Goal: Transaction & Acquisition: Purchase product/service

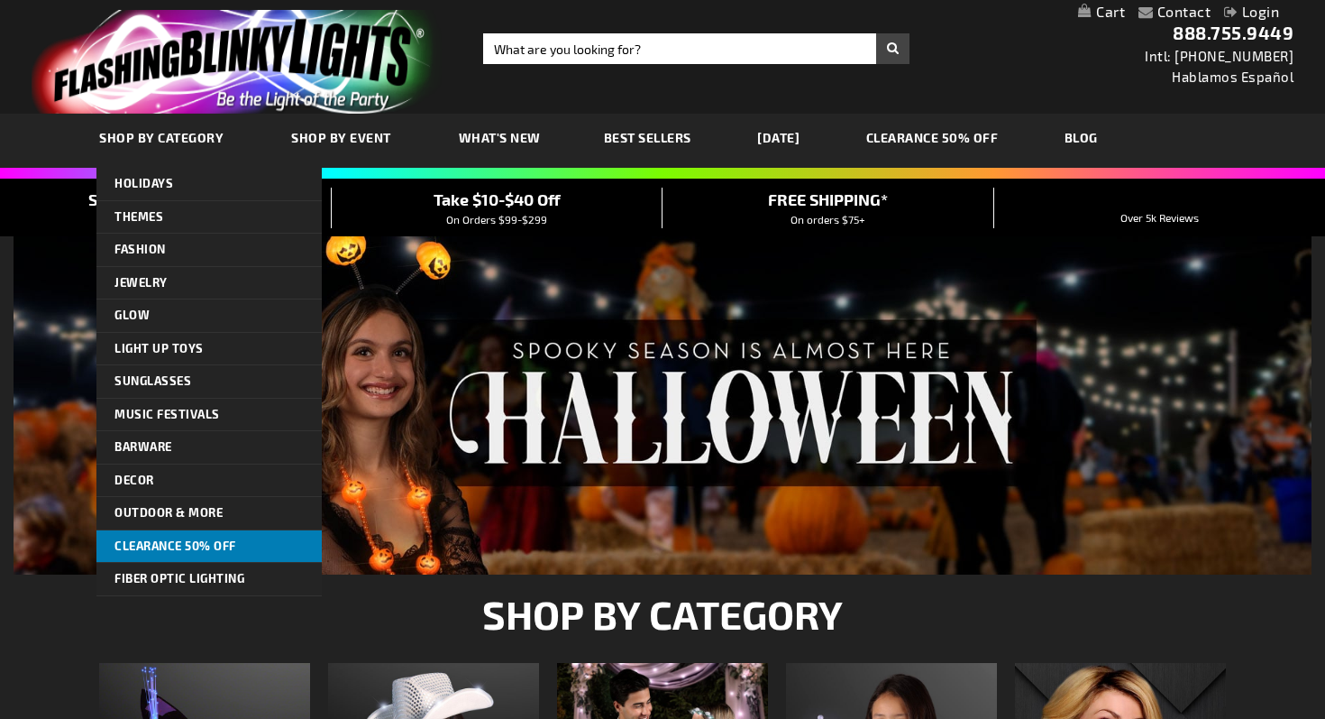
click at [211, 549] on span "CLEARANCE 50% OFF" at bounding box center [176, 545] width 122 height 14
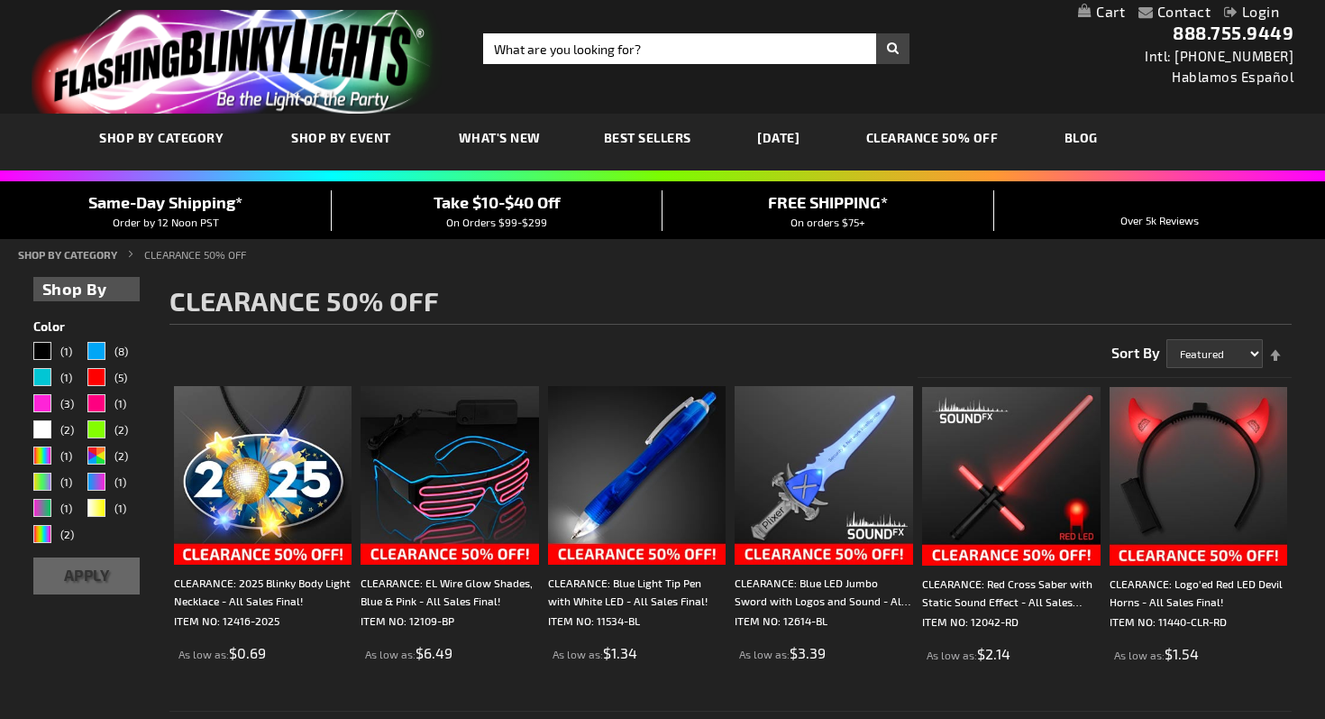
click at [231, 87] on img "store logo" at bounding box center [237, 62] width 411 height 104
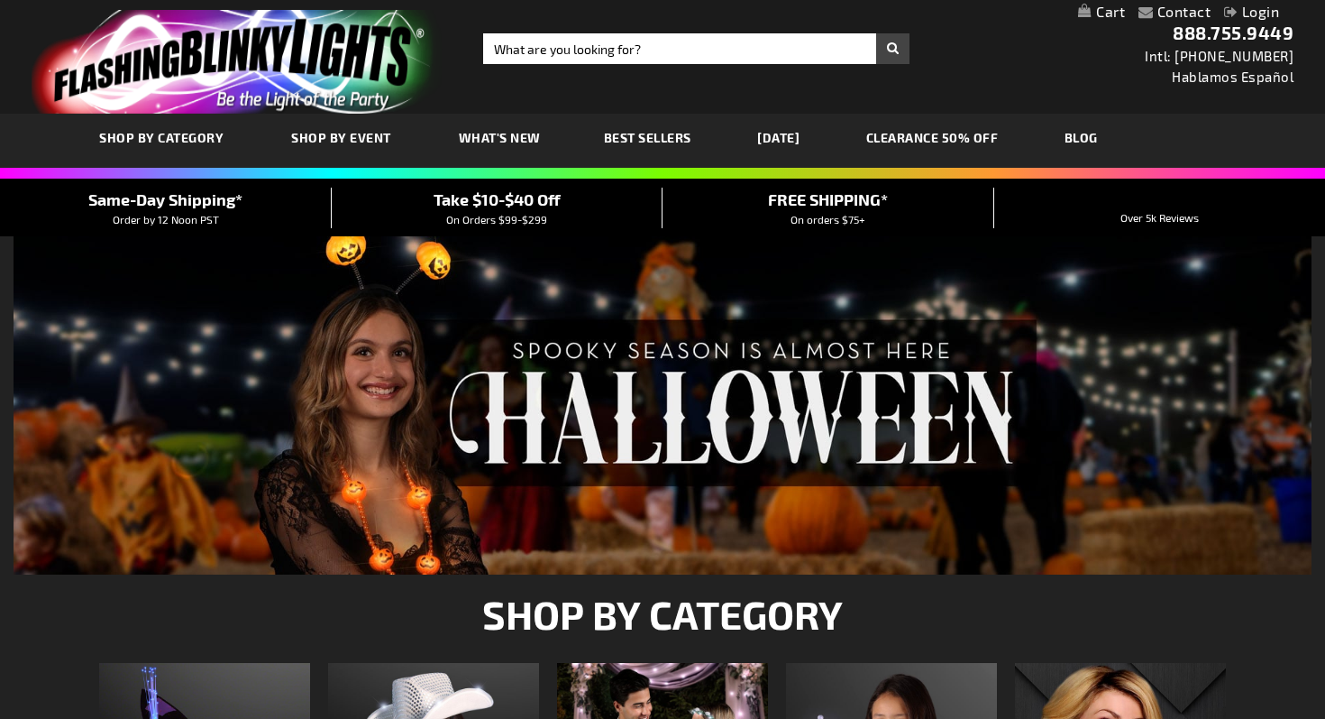
click at [535, 198] on span "Take $10-$40 Off" at bounding box center [497, 199] width 127 height 20
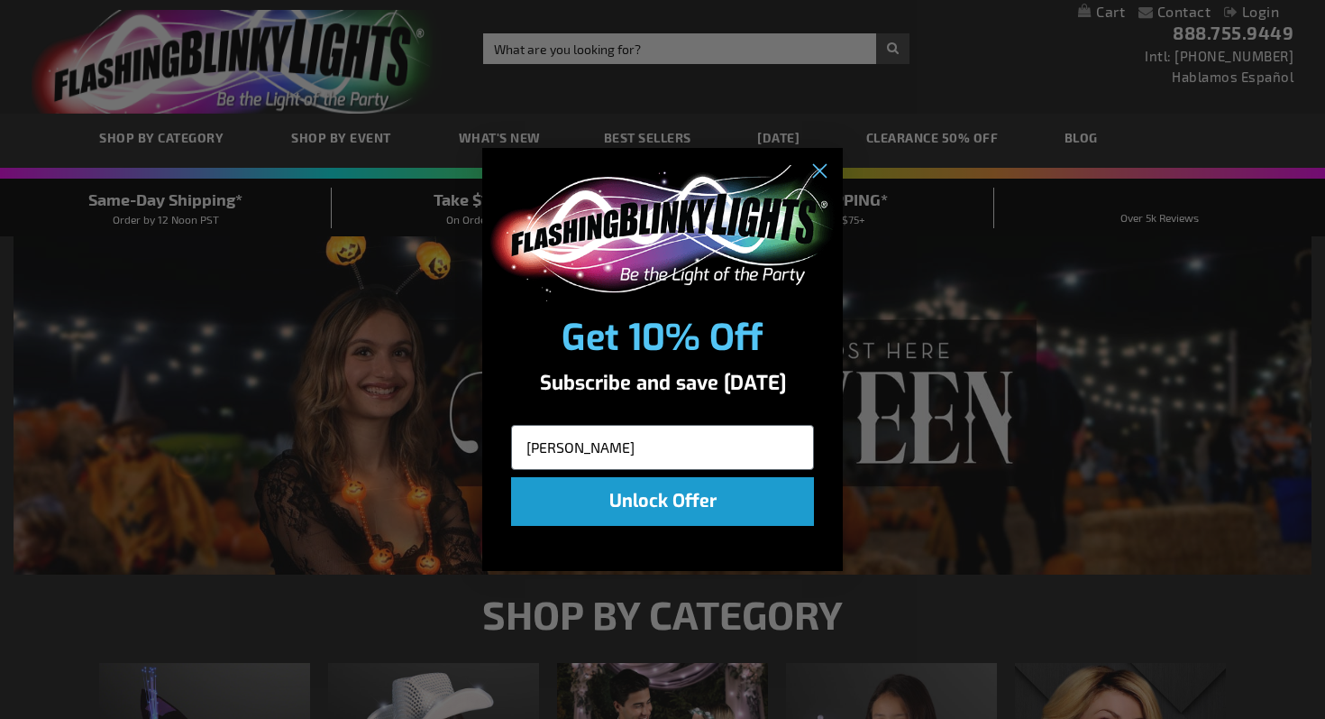
type input "lynne_"
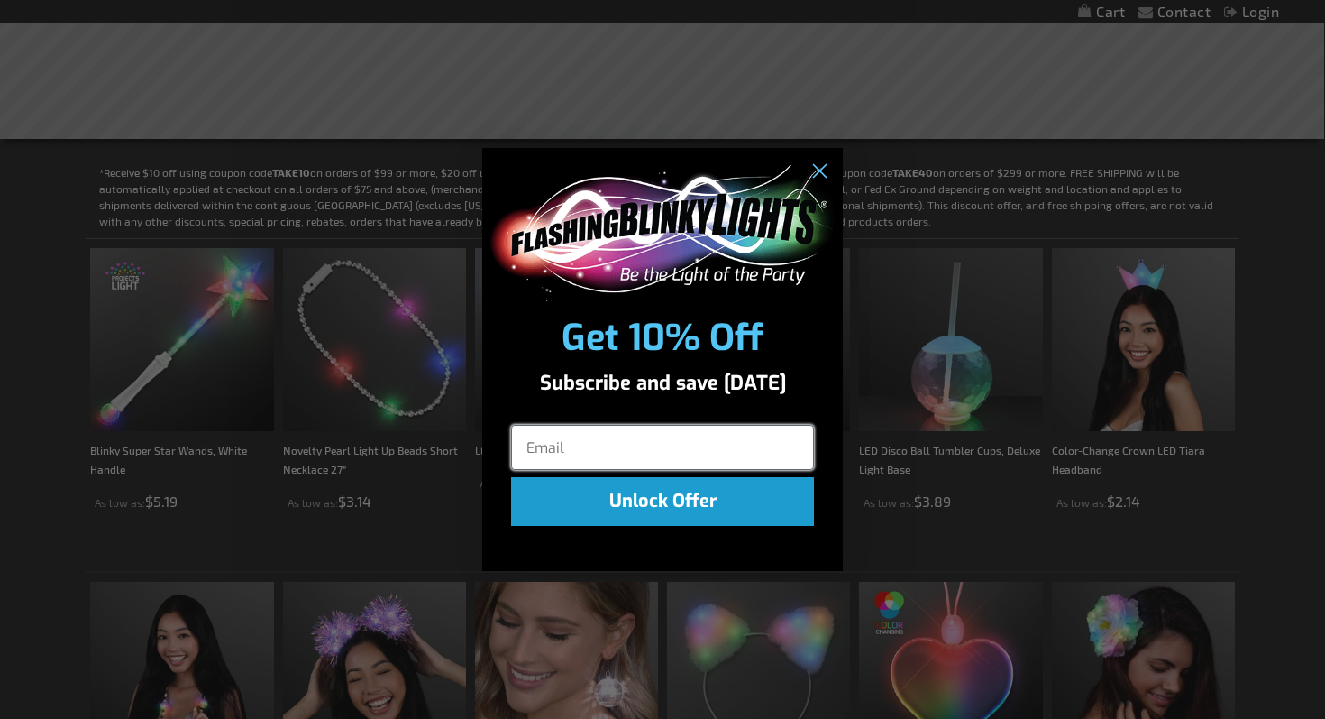
scroll to position [372, 0]
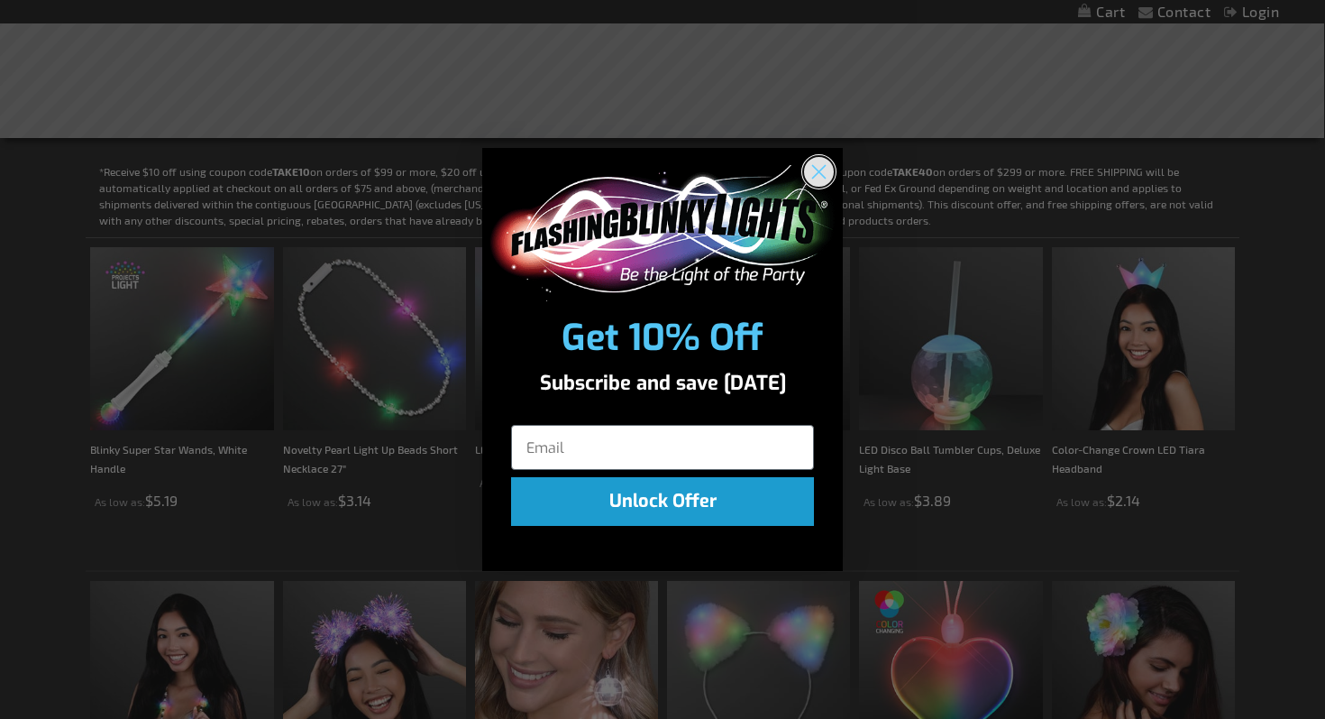
click at [816, 172] on circle "Close dialog" at bounding box center [819, 172] width 30 height 30
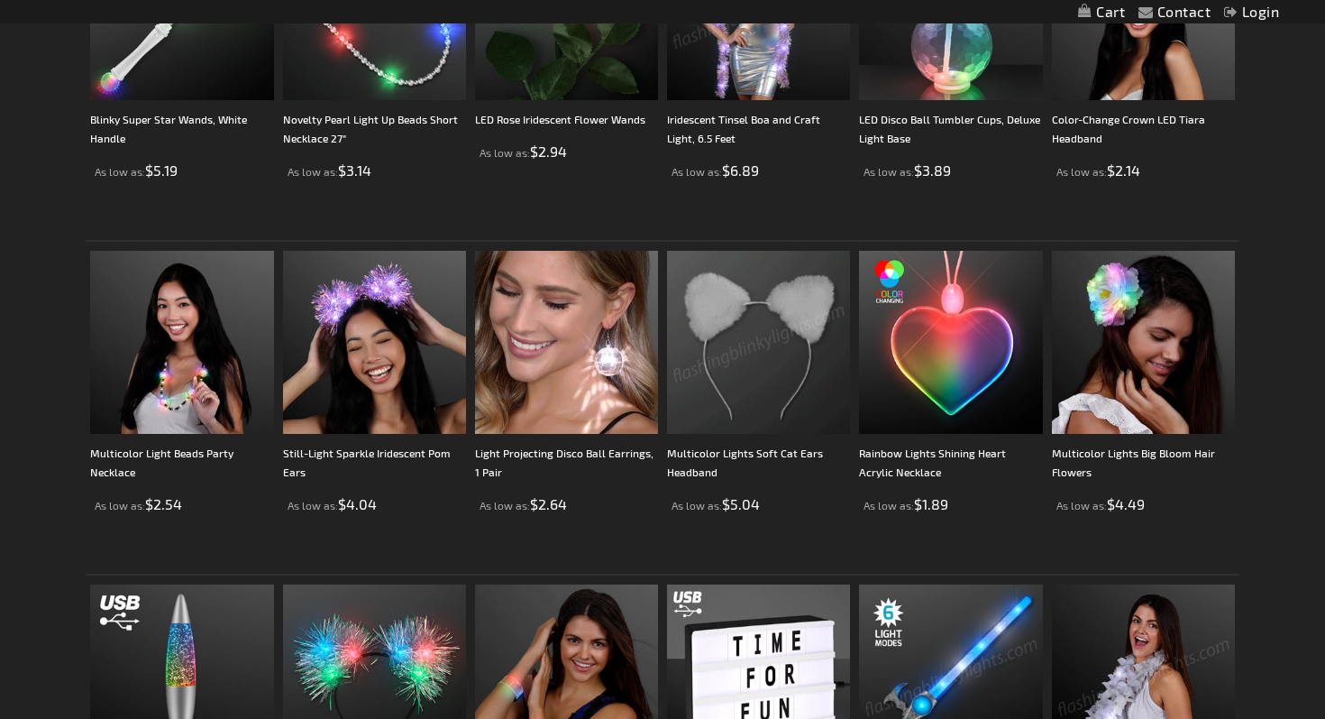
scroll to position [733, 0]
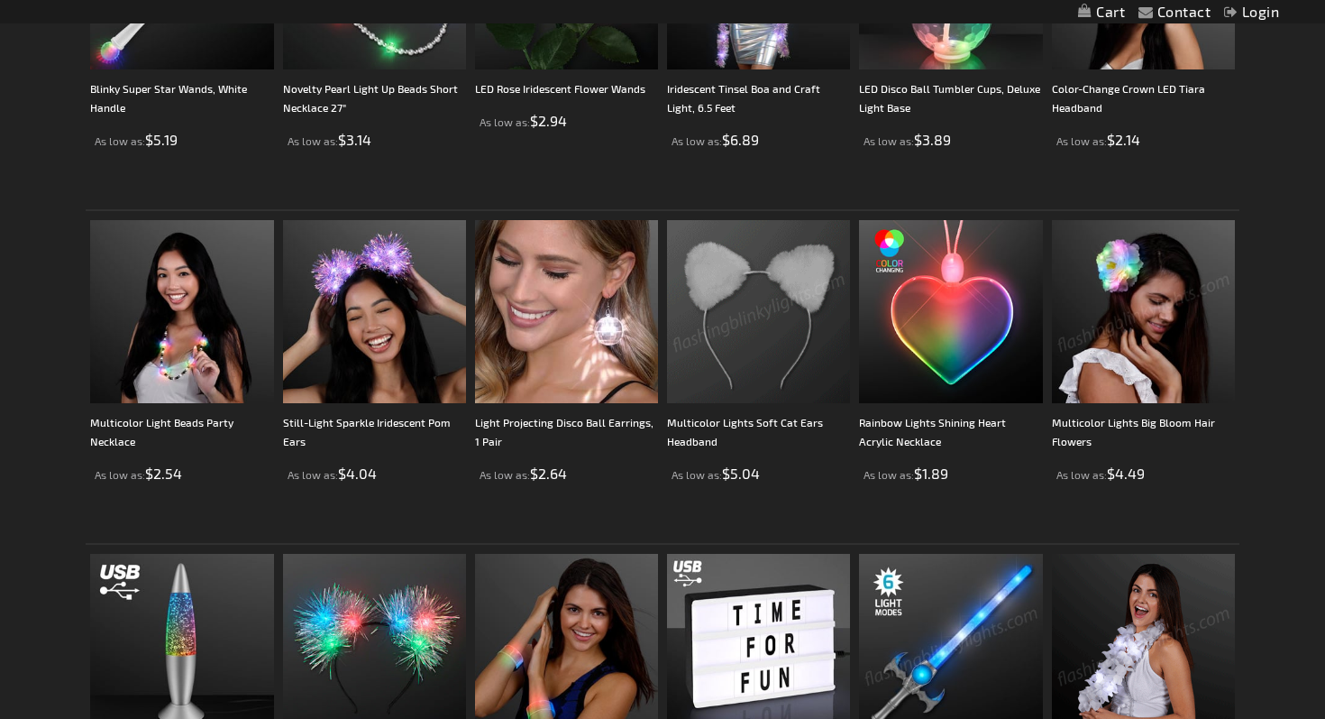
click at [1129, 600] on img at bounding box center [1143, 645] width 183 height 183
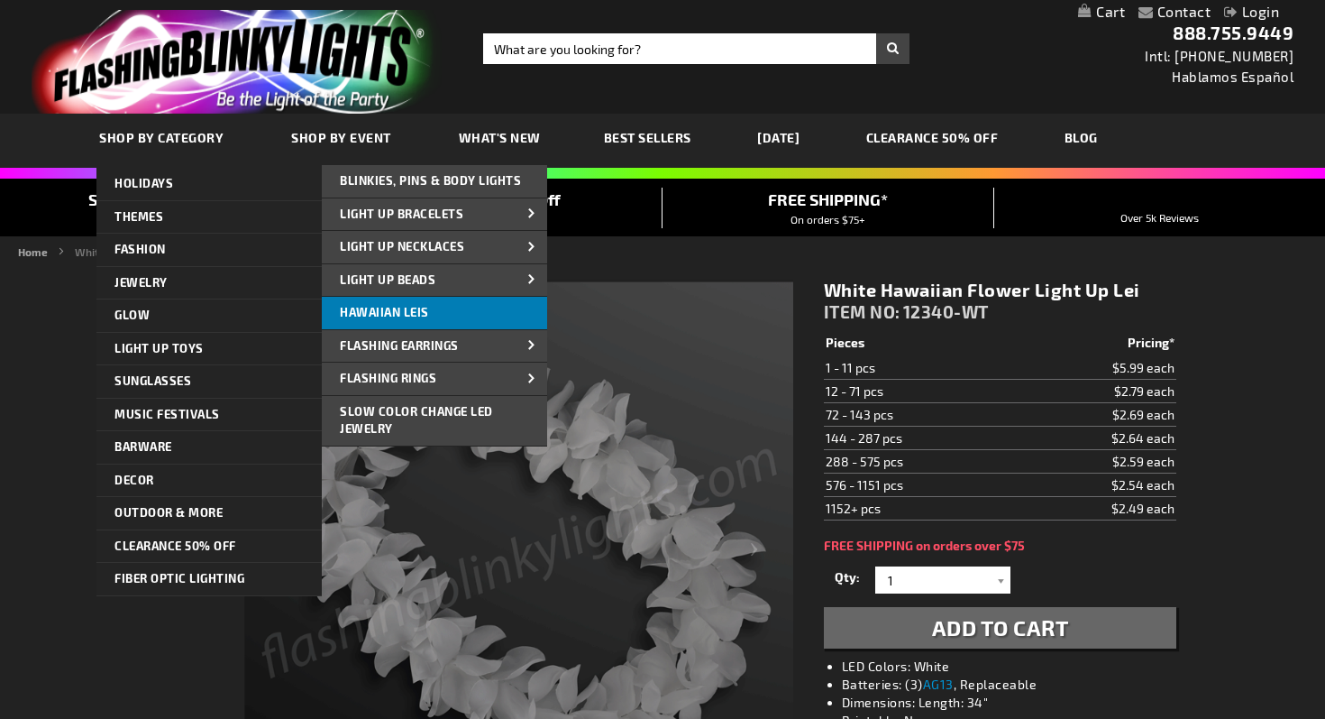
click at [362, 315] on span "Hawaiian Leis" at bounding box center [384, 312] width 89 height 14
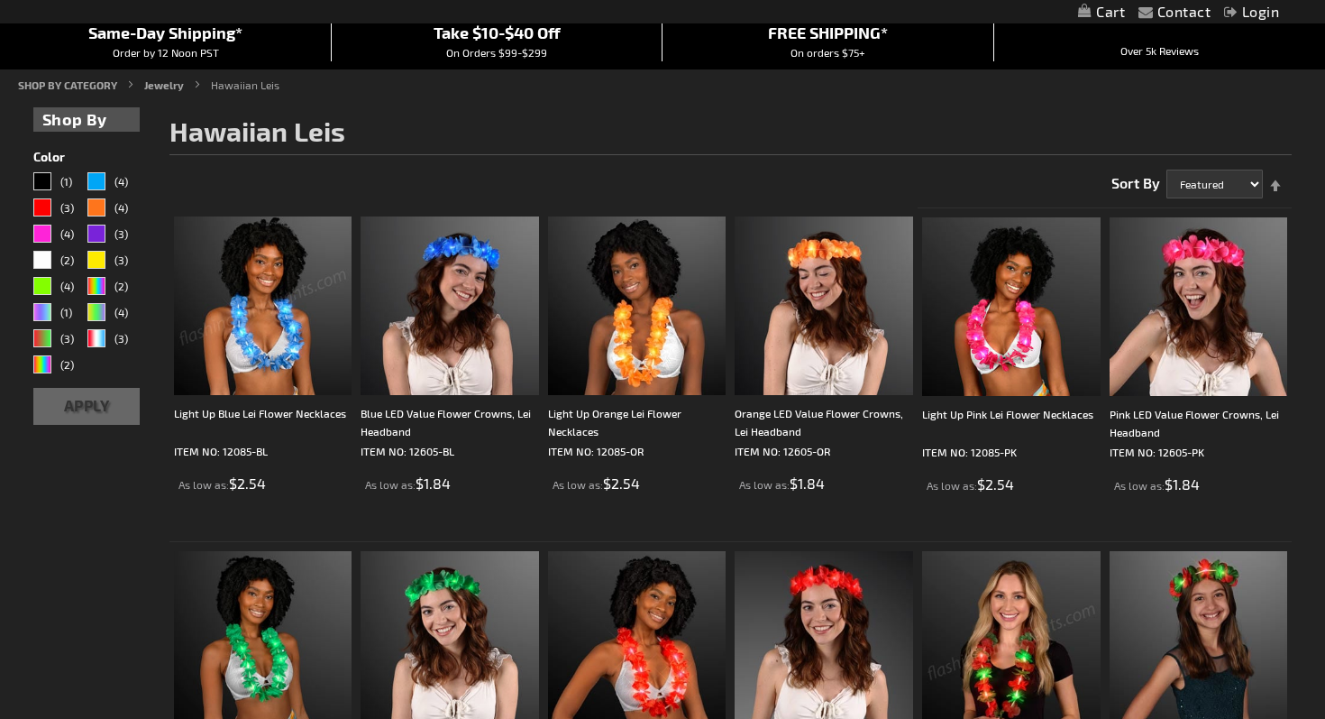
scroll to position [170, 0]
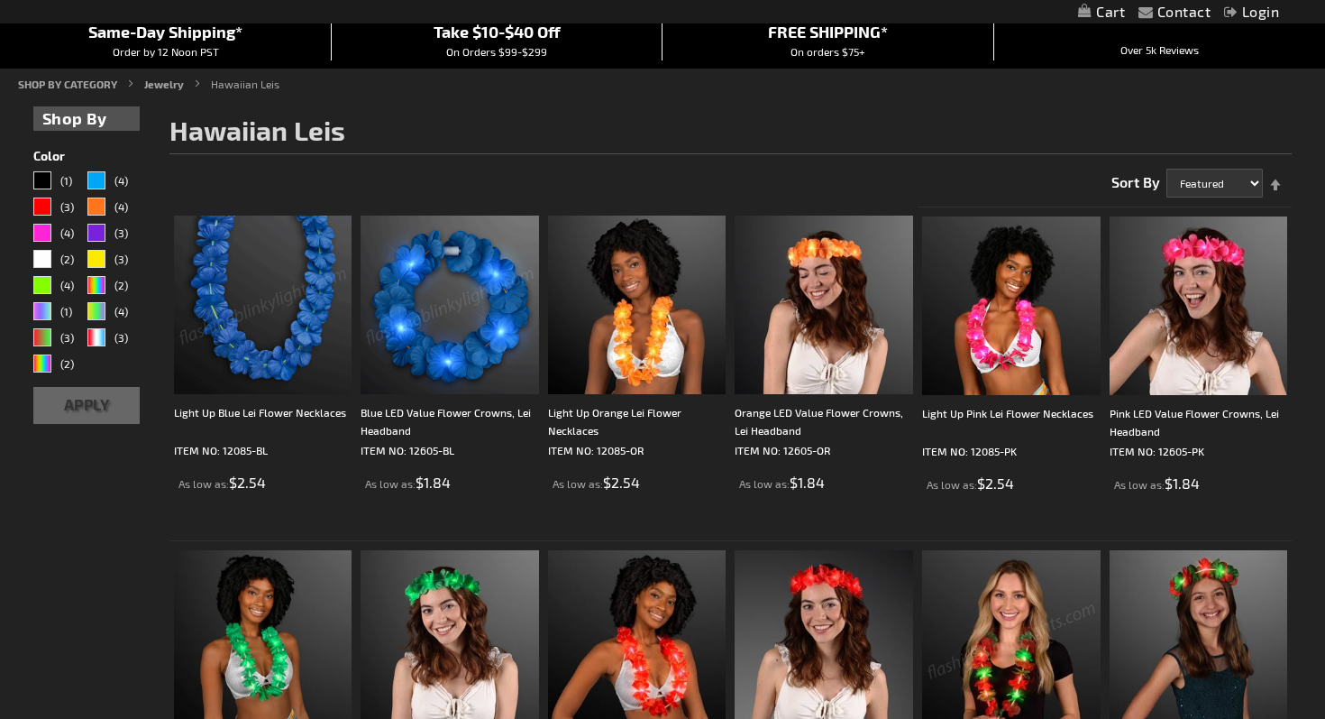
click at [300, 336] on img at bounding box center [263, 304] width 179 height 179
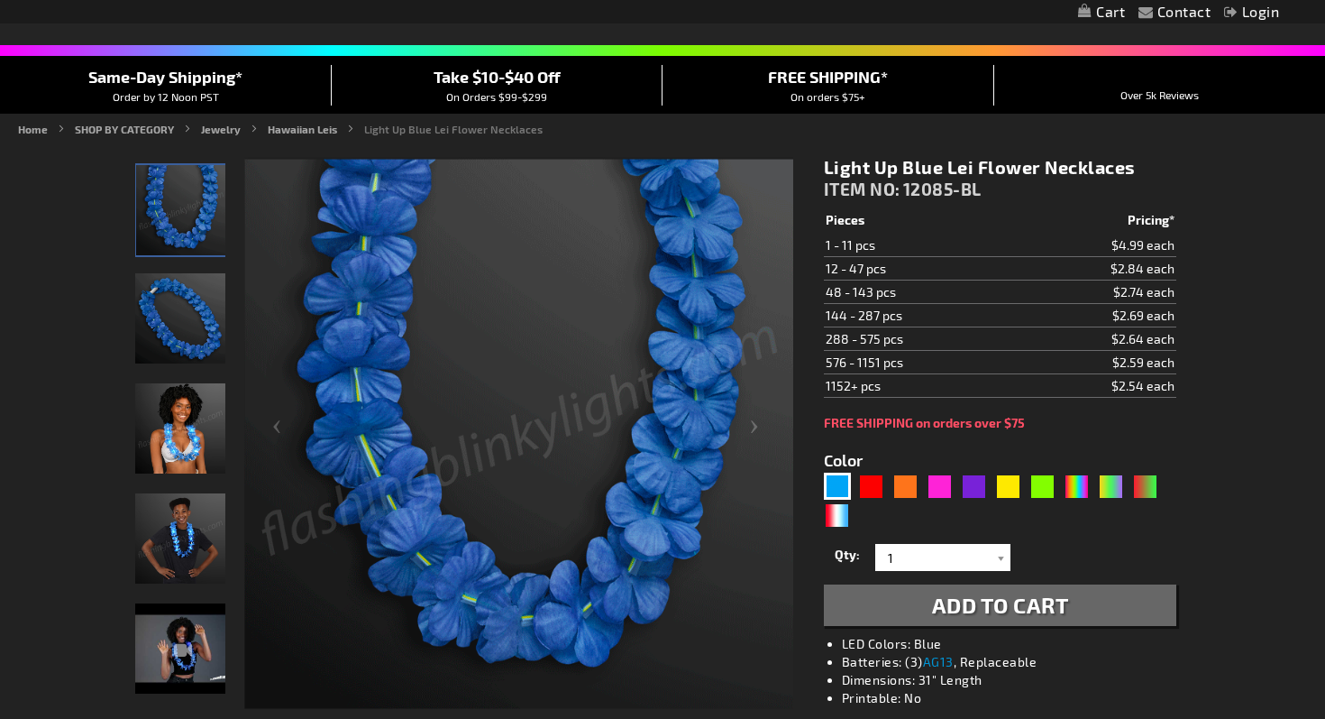
scroll to position [128, 0]
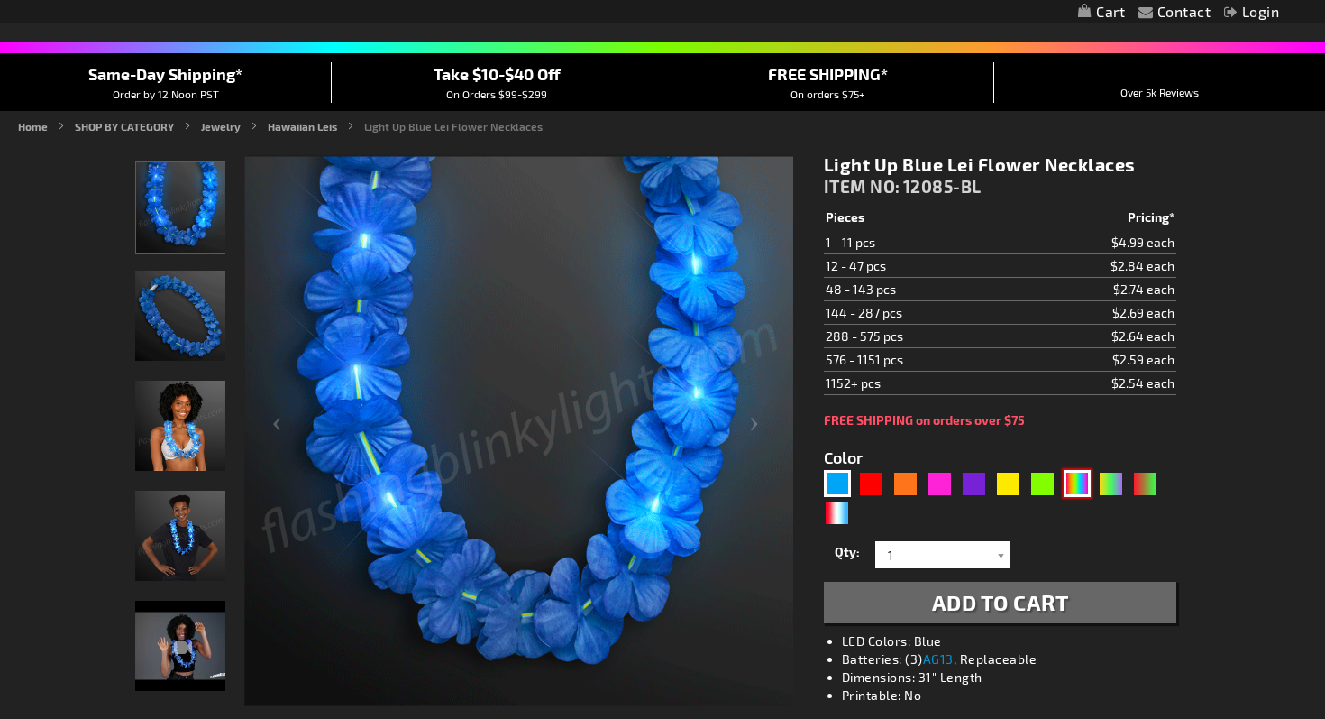
click at [1083, 477] on div "MLT" at bounding box center [1077, 483] width 27 height 27
type input "5635"
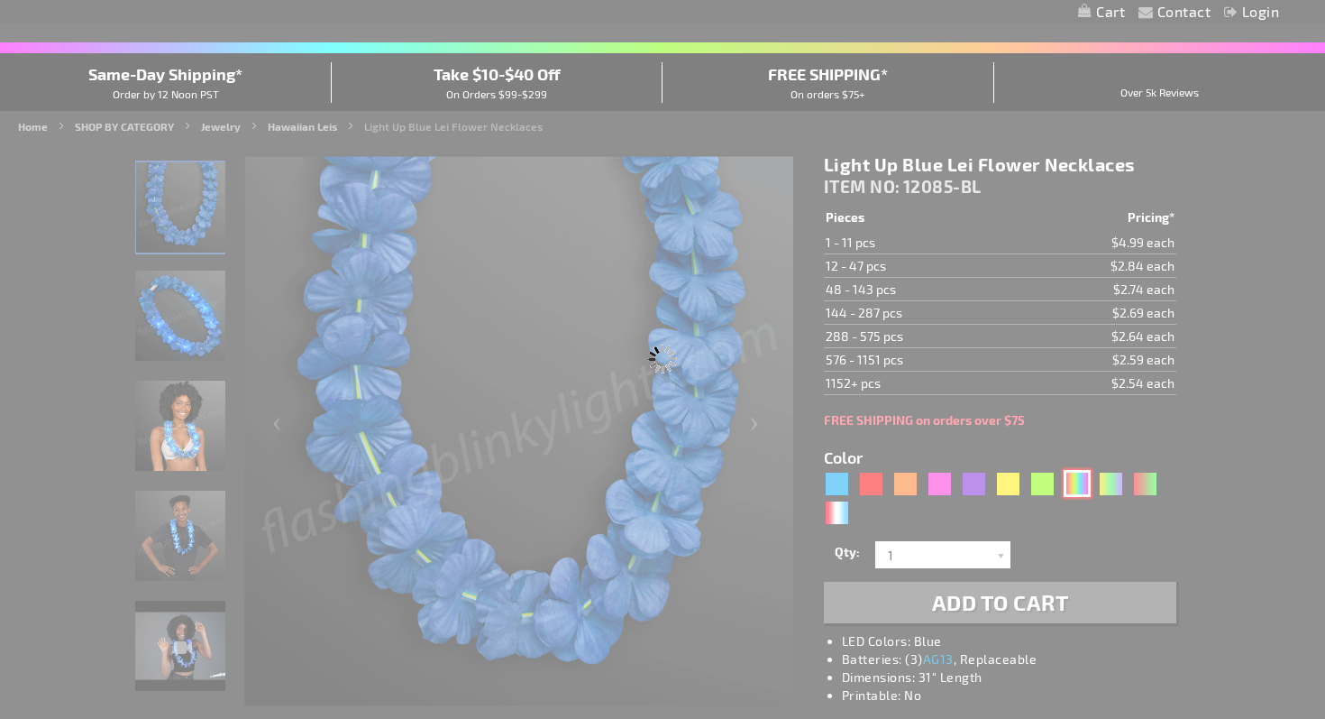
type input "12085-RNBW"
type input "Customize - Rainbow Leis LED Flower Party Necklace - ITEM NO: 12085-RNBW"
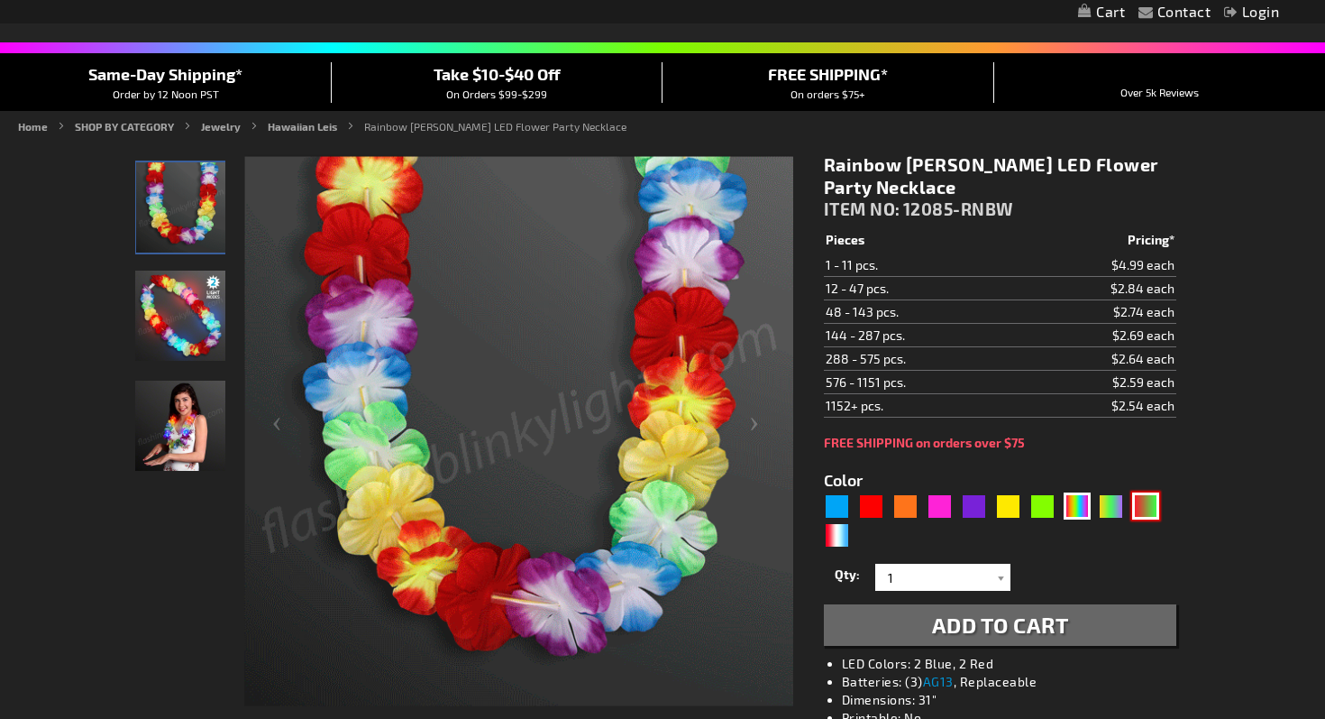
click at [1141, 504] on div "RNG" at bounding box center [1145, 505] width 27 height 27
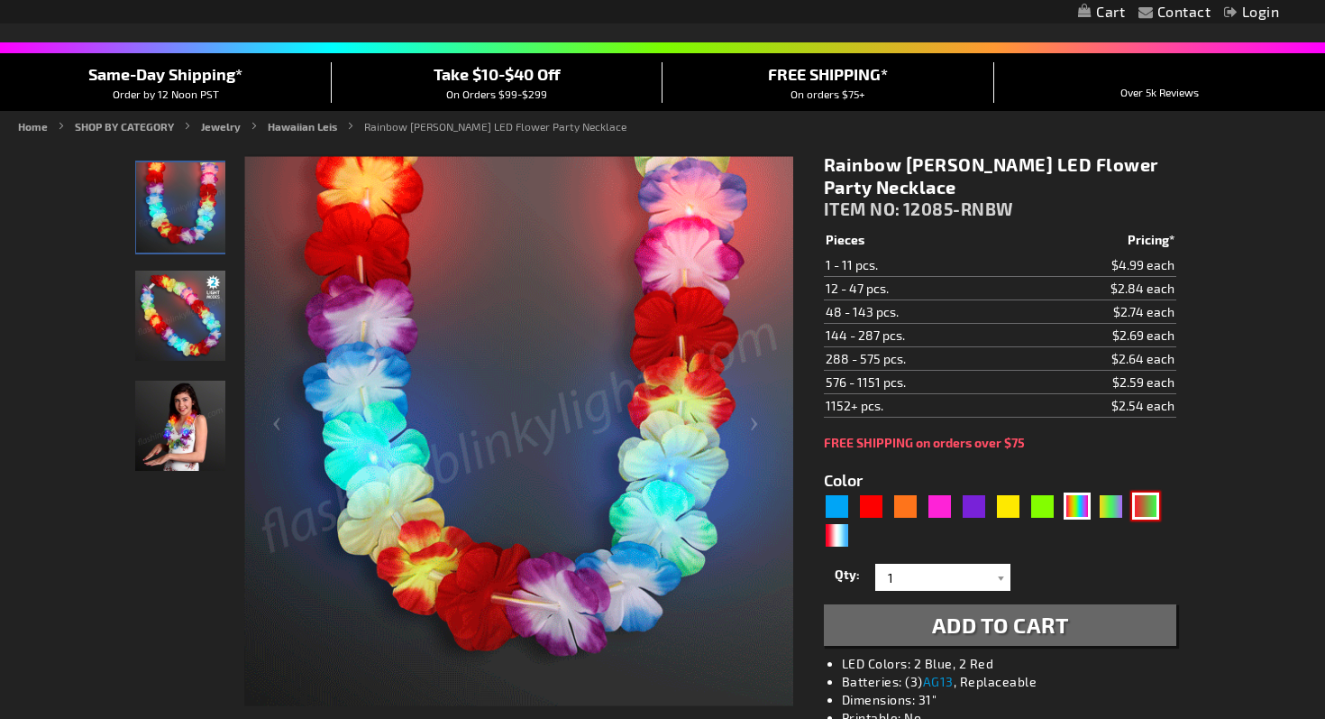
type input "5642"
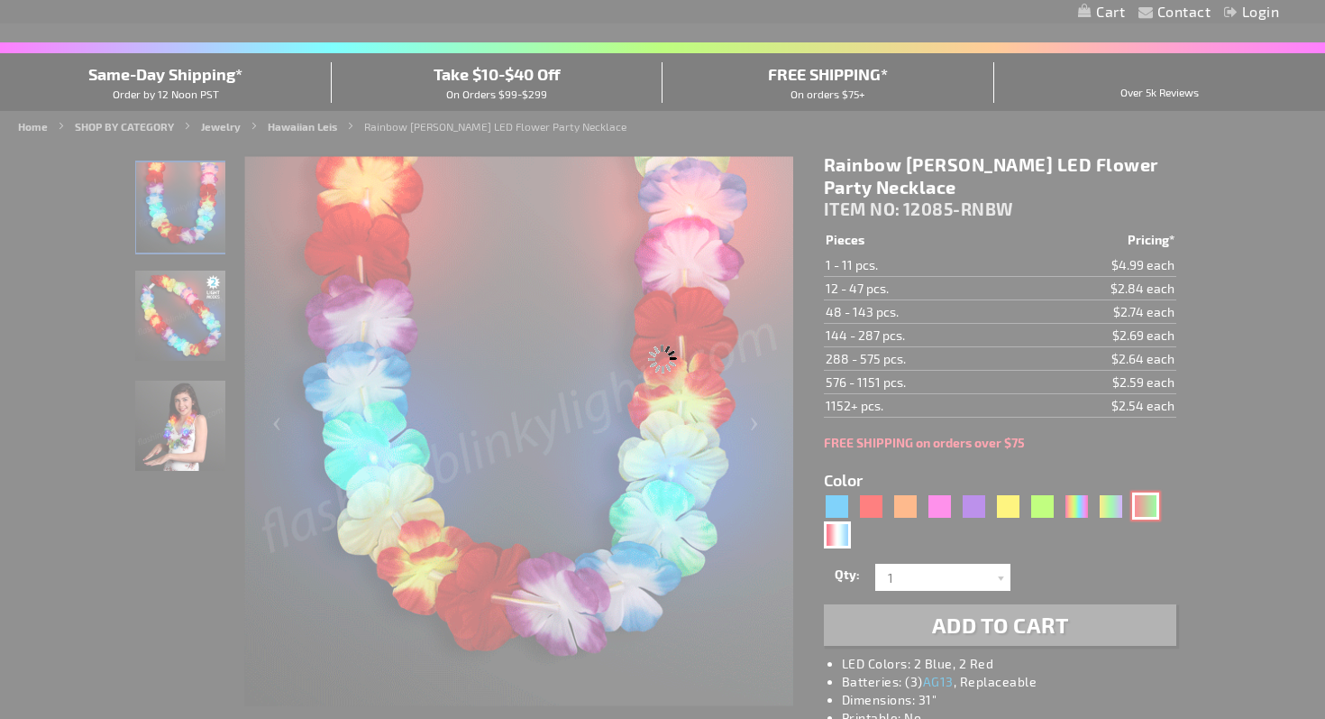
type input "12085-GNR"
type input "Customize - Light Up Hawaiian Christmas Leis - ITEM NO: 12085-GNR"
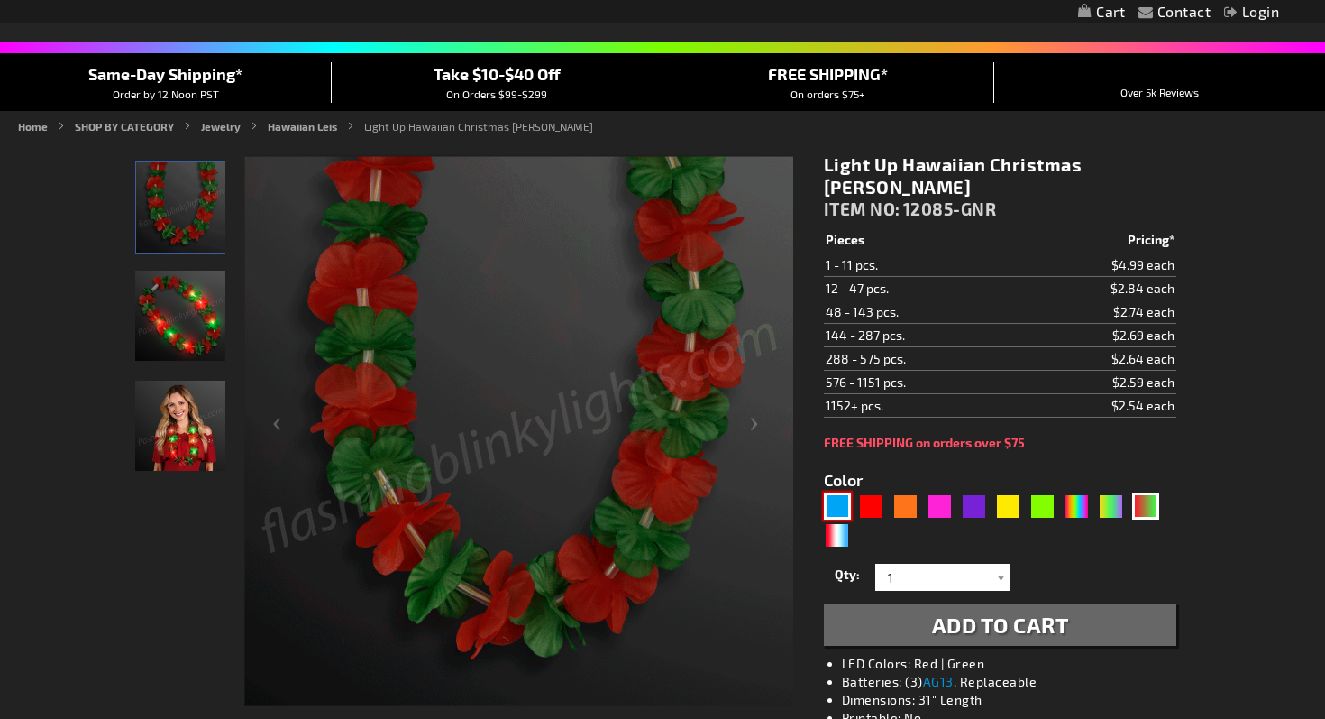
click at [831, 492] on div "Blue" at bounding box center [837, 505] width 27 height 27
type input "5629"
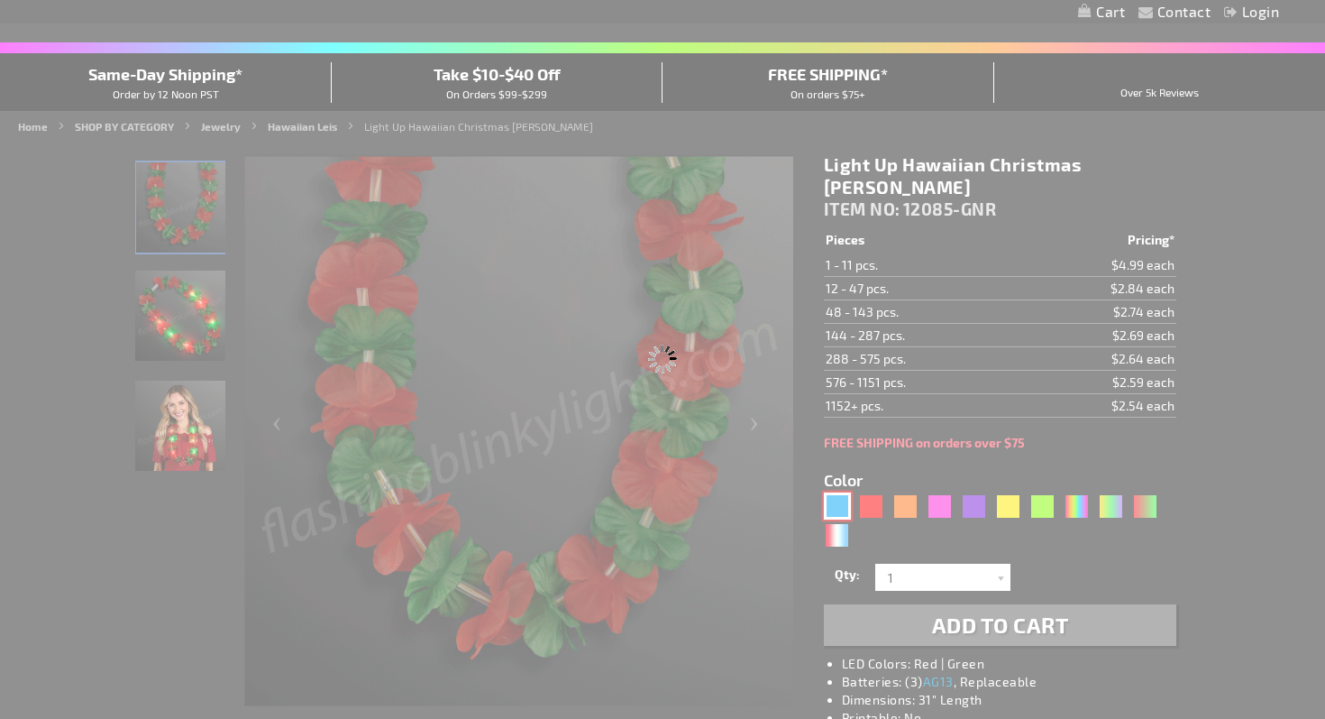
type input "12085-BL"
type input "Customize - Light Up Blue Lei Flower Necklaces - ITEM NO: 12085-BL"
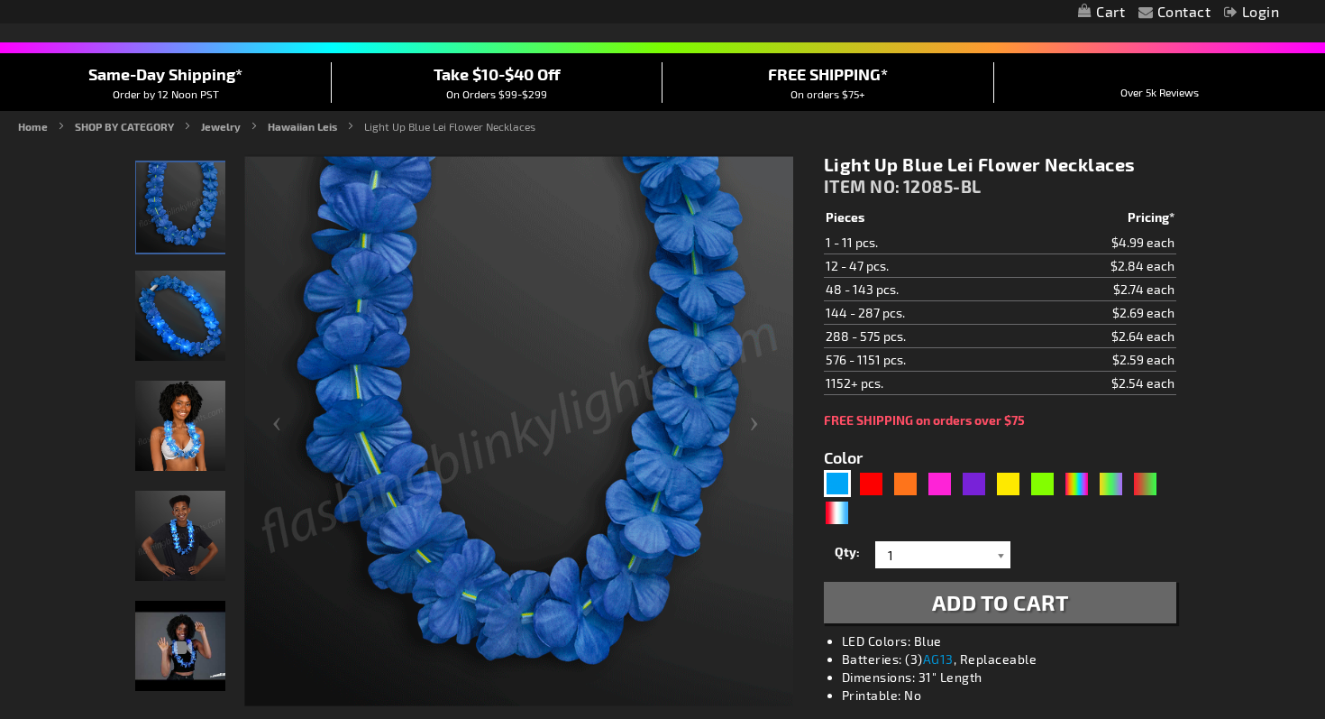
click at [1000, 552] on div at bounding box center [1002, 554] width 18 height 27
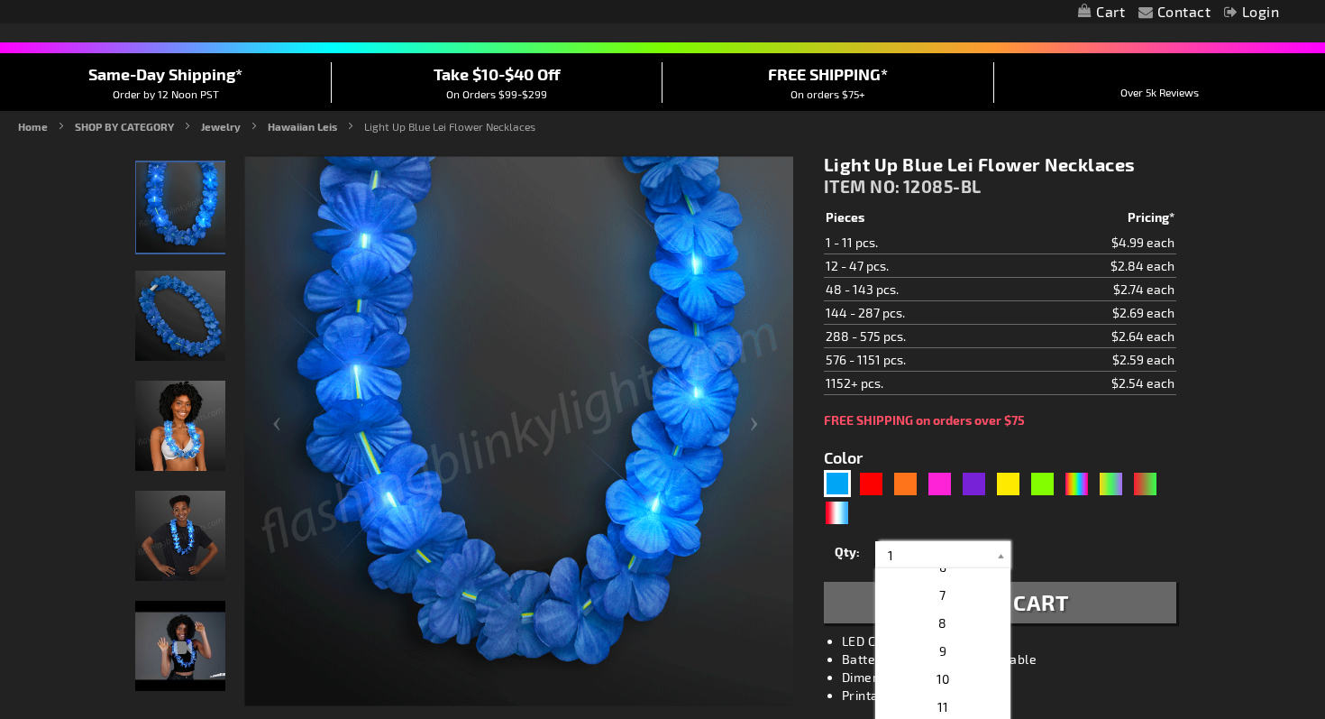
scroll to position [169, 0]
click at [954, 609] on p "8" at bounding box center [943, 609] width 135 height 28
type input "8"
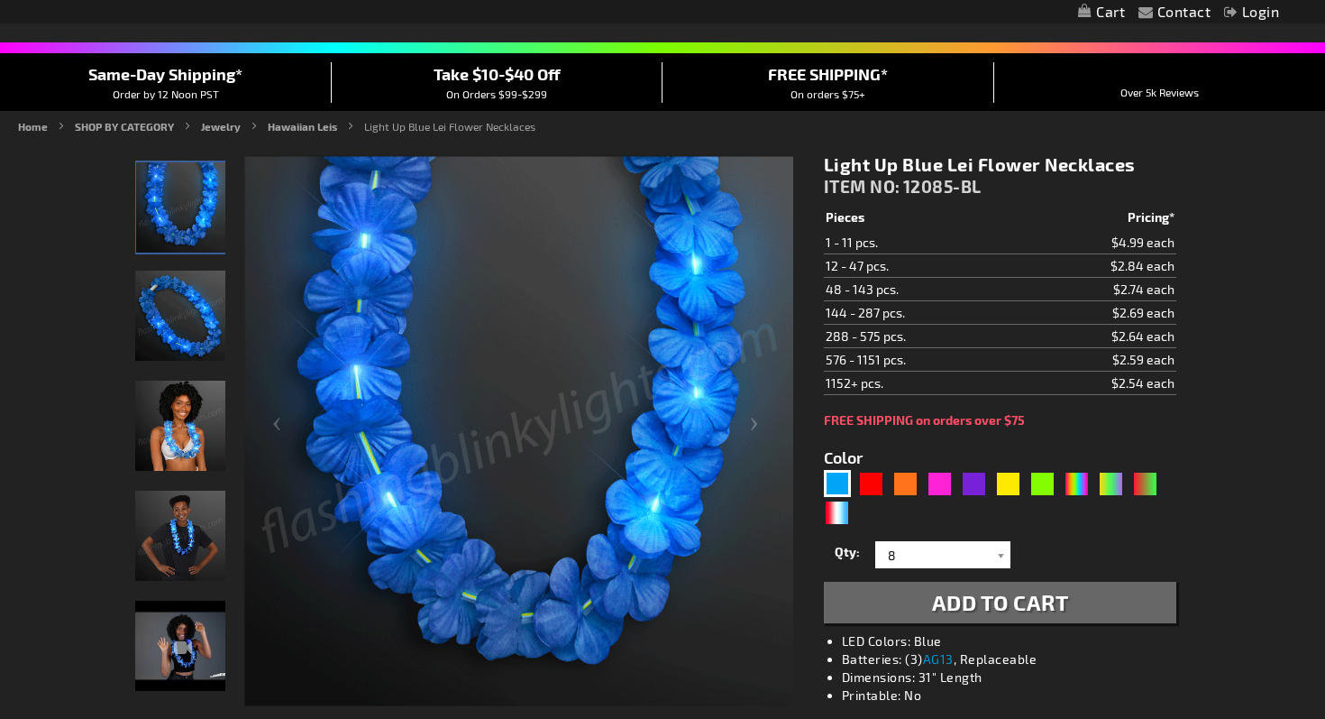
click at [1050, 604] on span "Add to Cart" at bounding box center [1000, 602] width 137 height 26
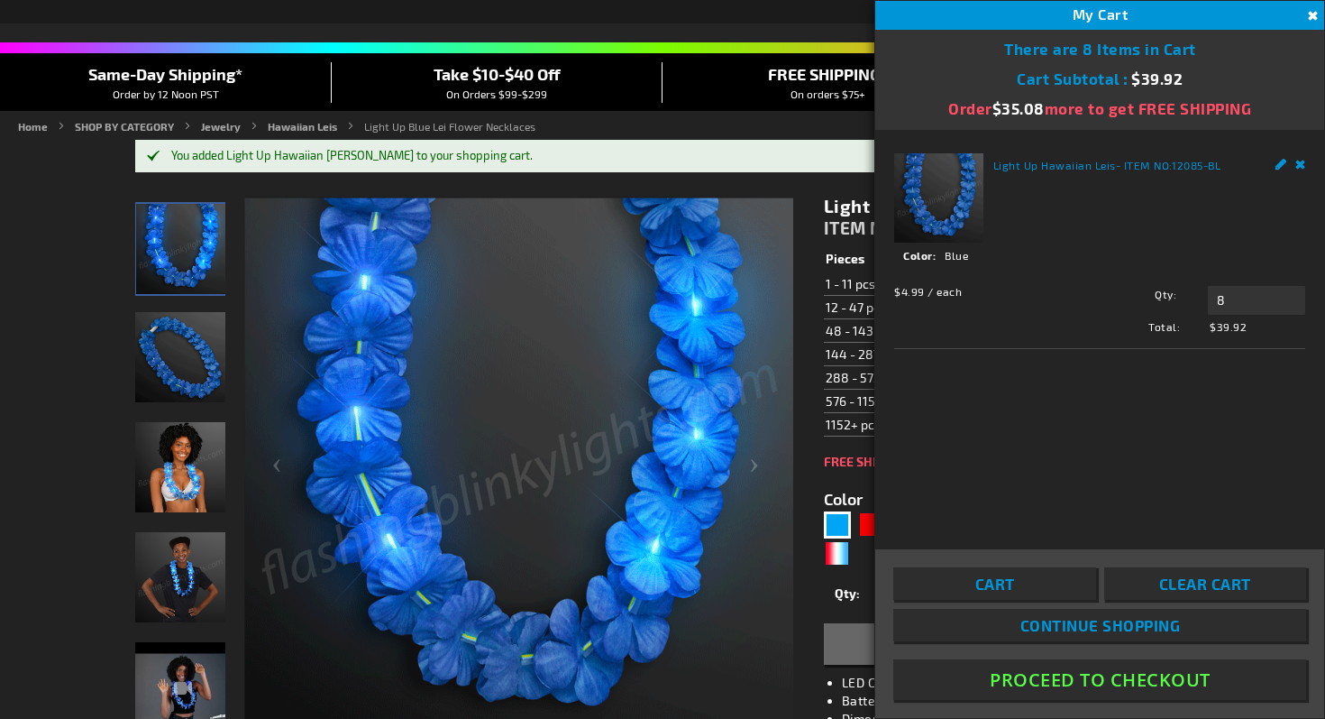
click at [1310, 14] on button "Close" at bounding box center [1311, 16] width 20 height 20
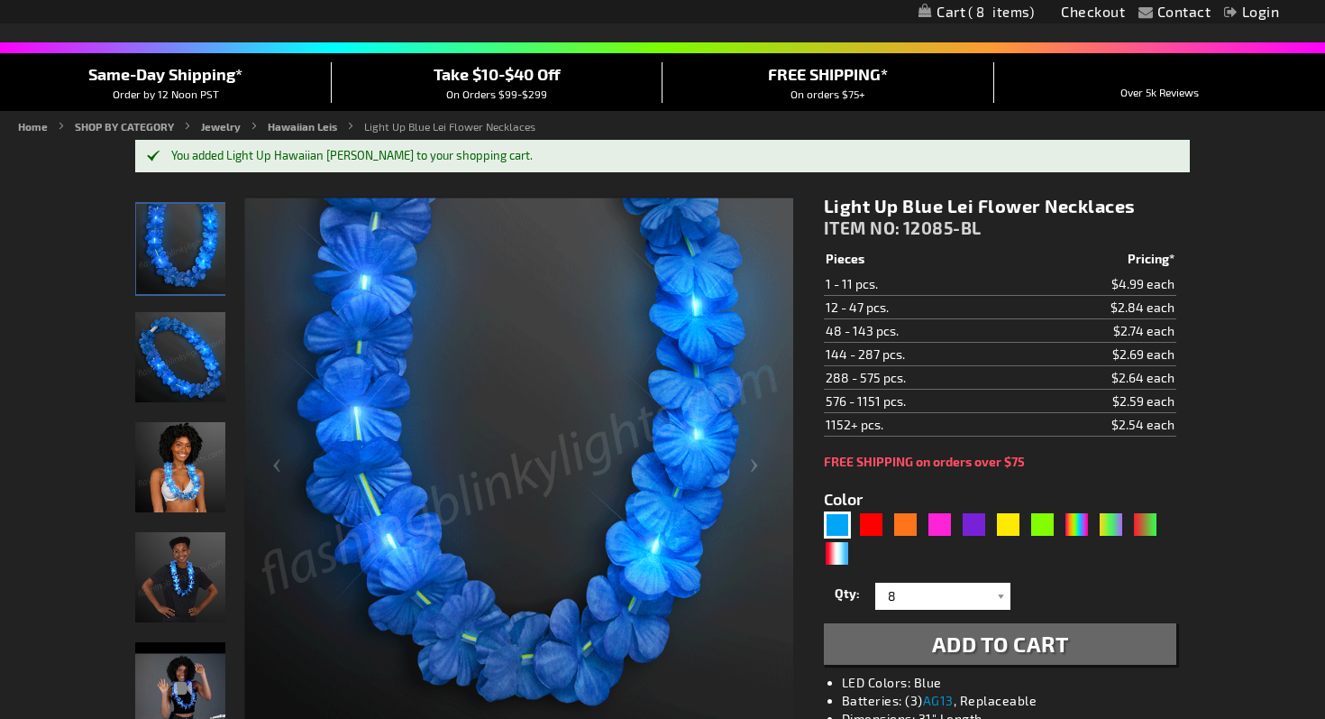
scroll to position [0, 0]
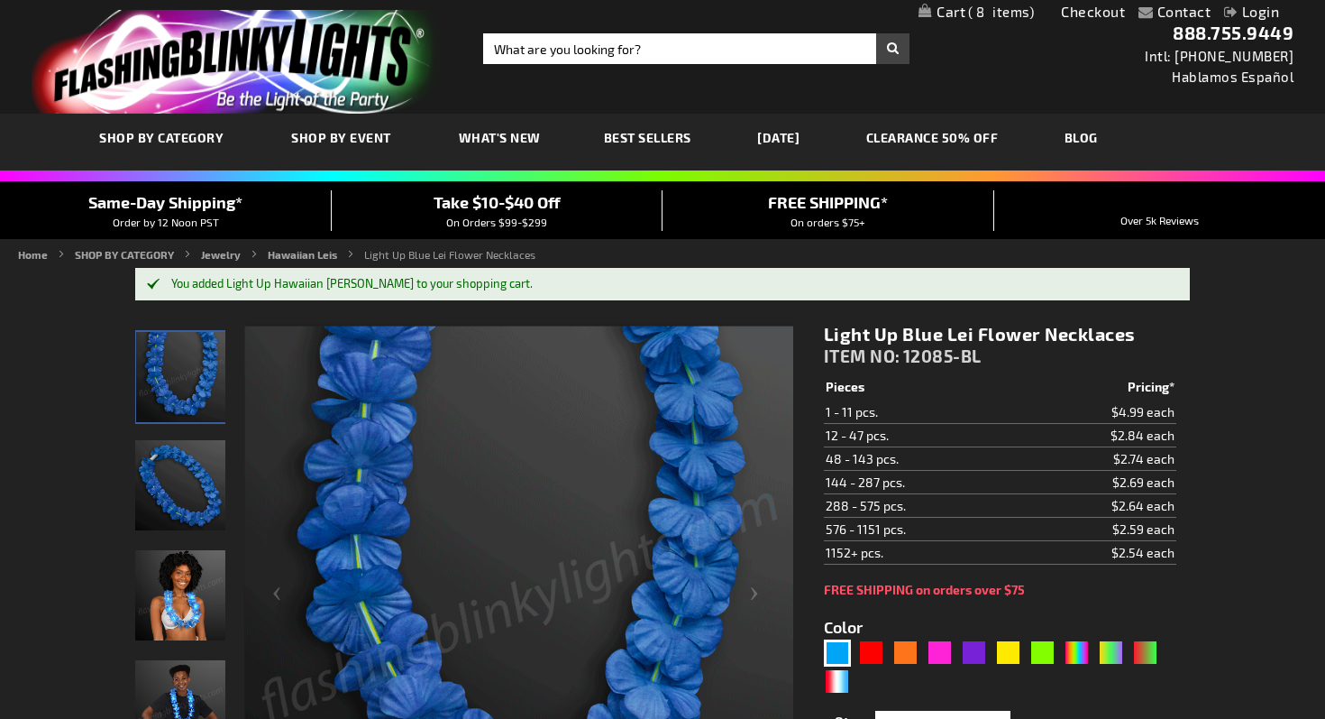
click at [994, 137] on link "CLEARANCE 50% OFF" at bounding box center [933, 137] width 160 height 60
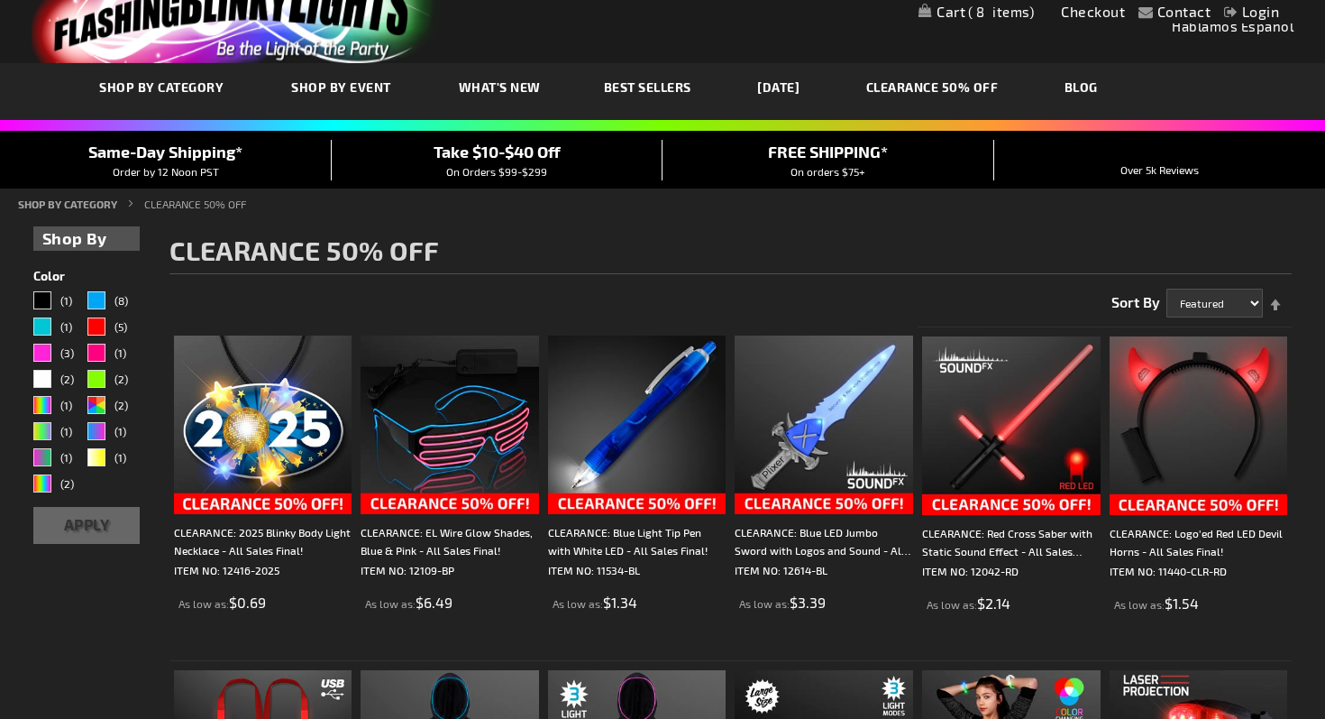
scroll to position [60, 0]
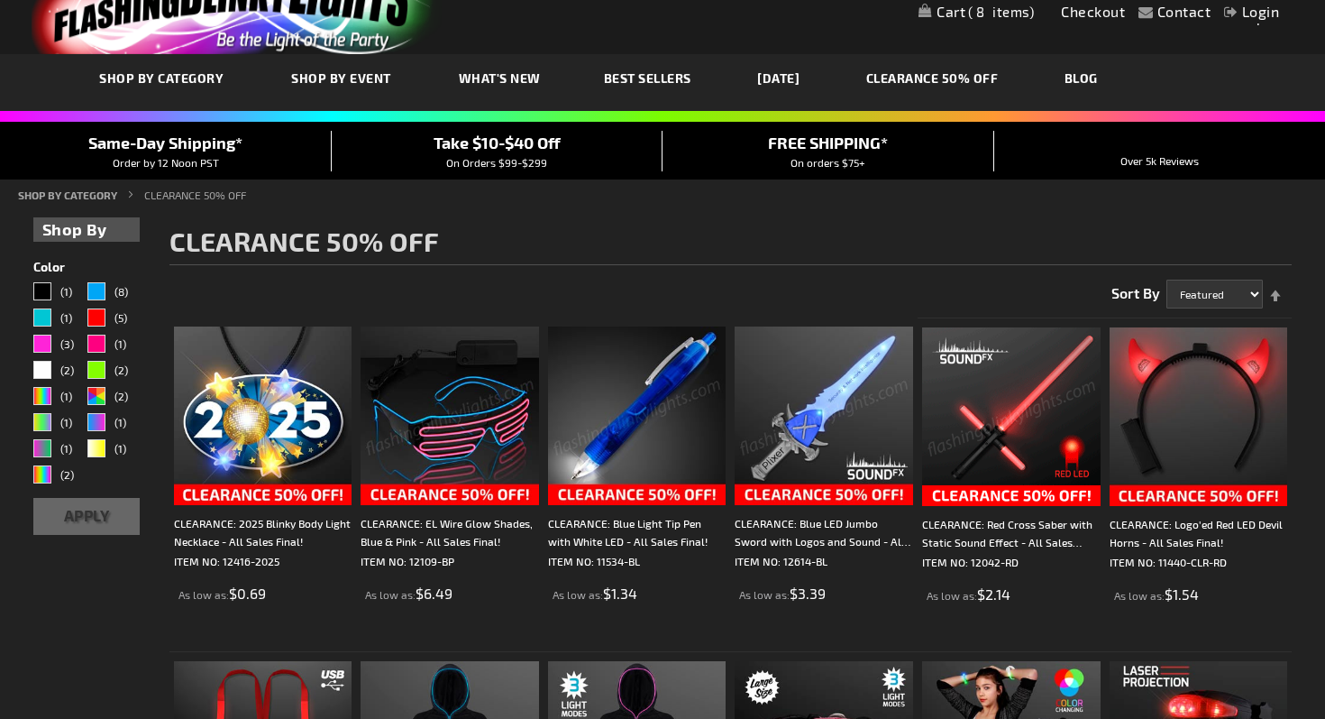
click at [451, 406] on img at bounding box center [450, 415] width 179 height 179
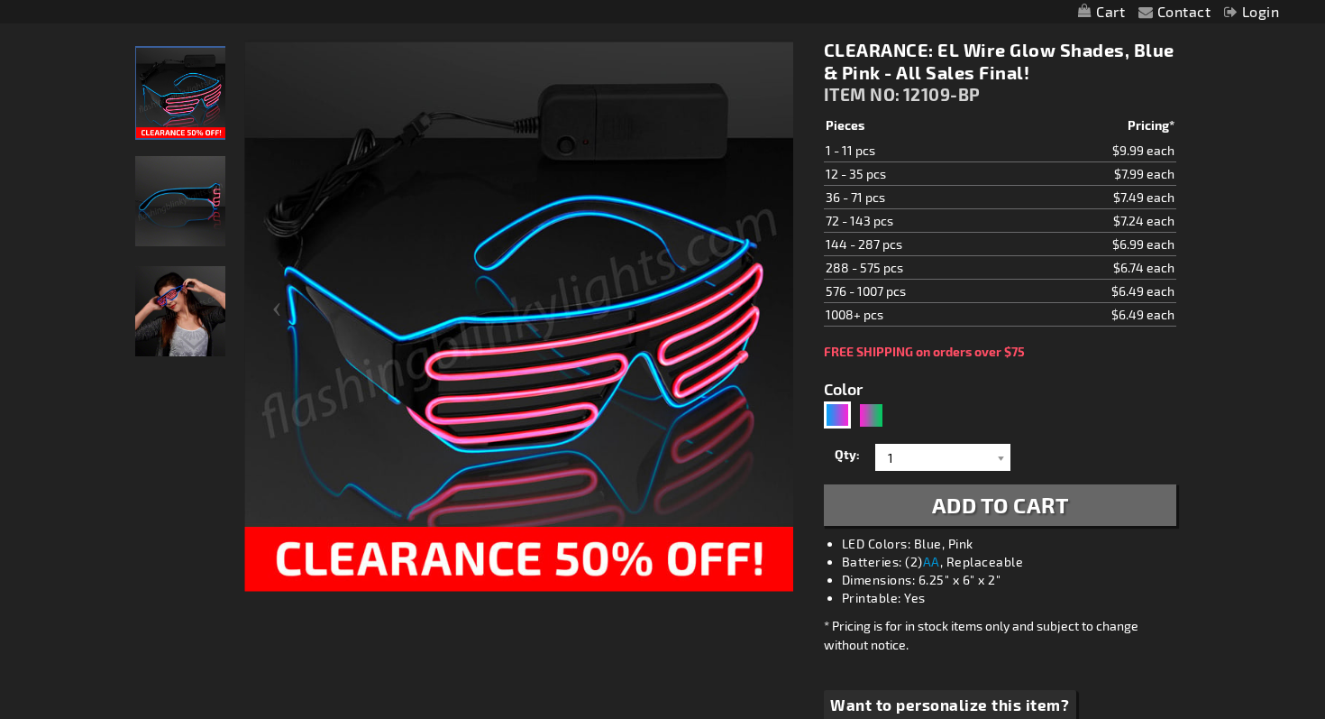
scroll to position [246, 0]
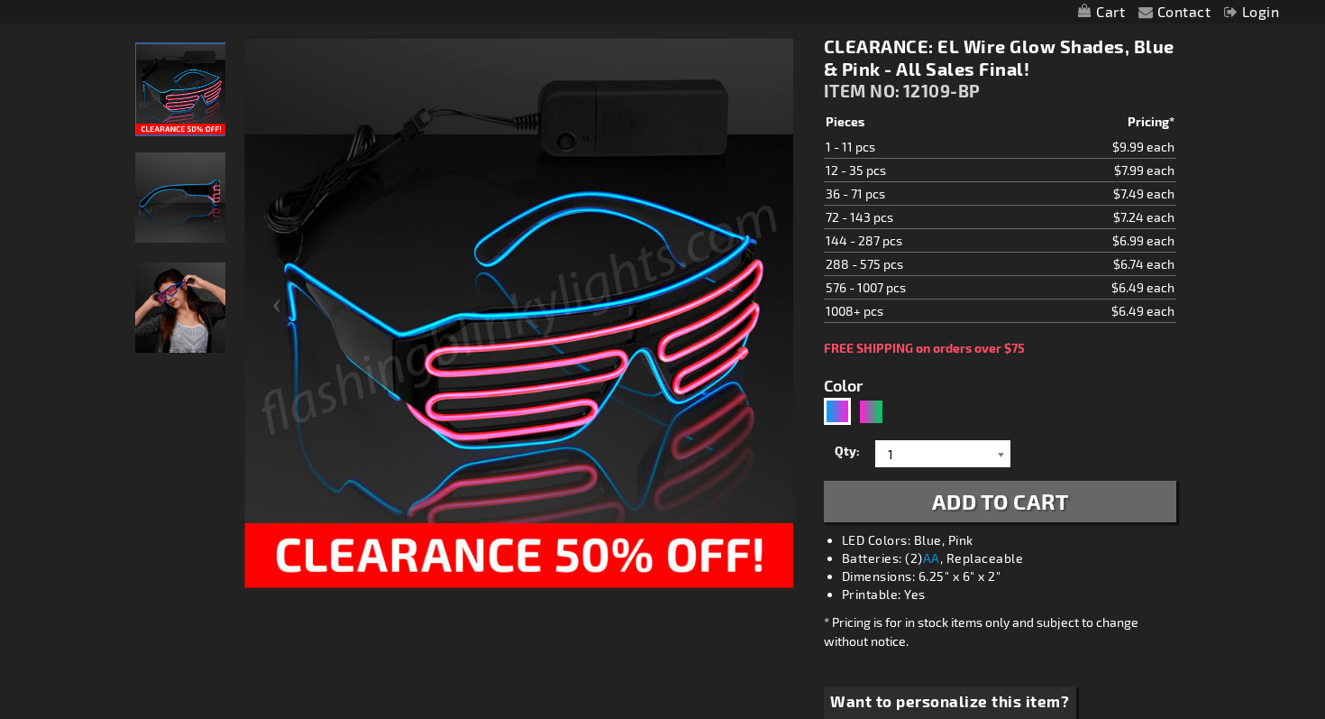
click at [993, 455] on div at bounding box center [1002, 453] width 18 height 27
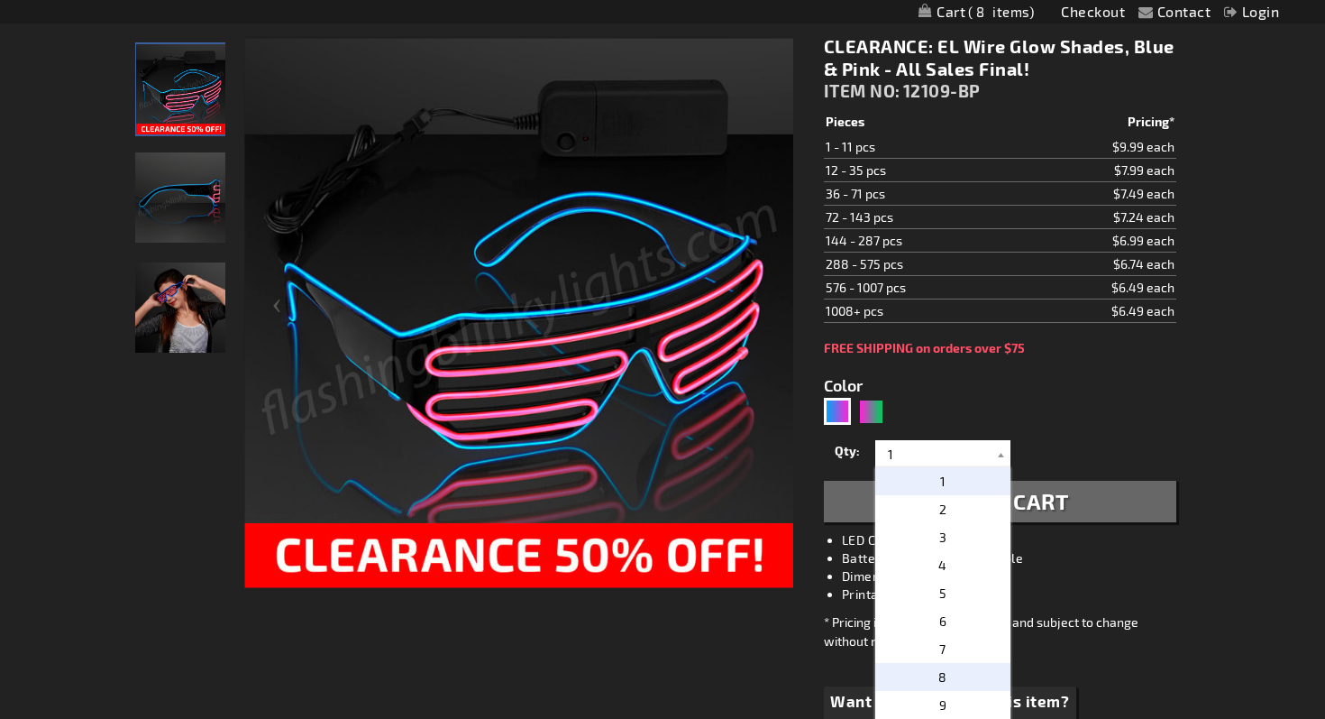
click at [952, 680] on p "8" at bounding box center [943, 677] width 135 height 28
type input "8"
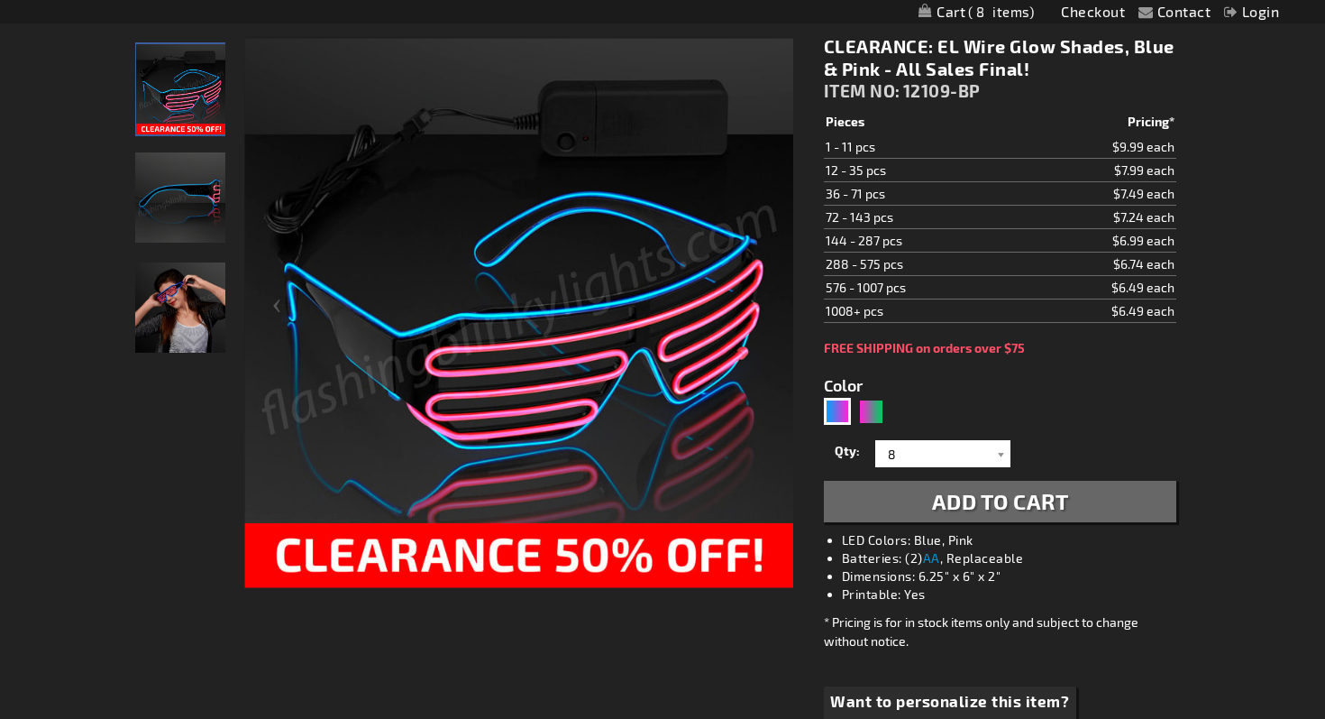
click at [999, 501] on span "Add to Cart" at bounding box center [1000, 501] width 137 height 26
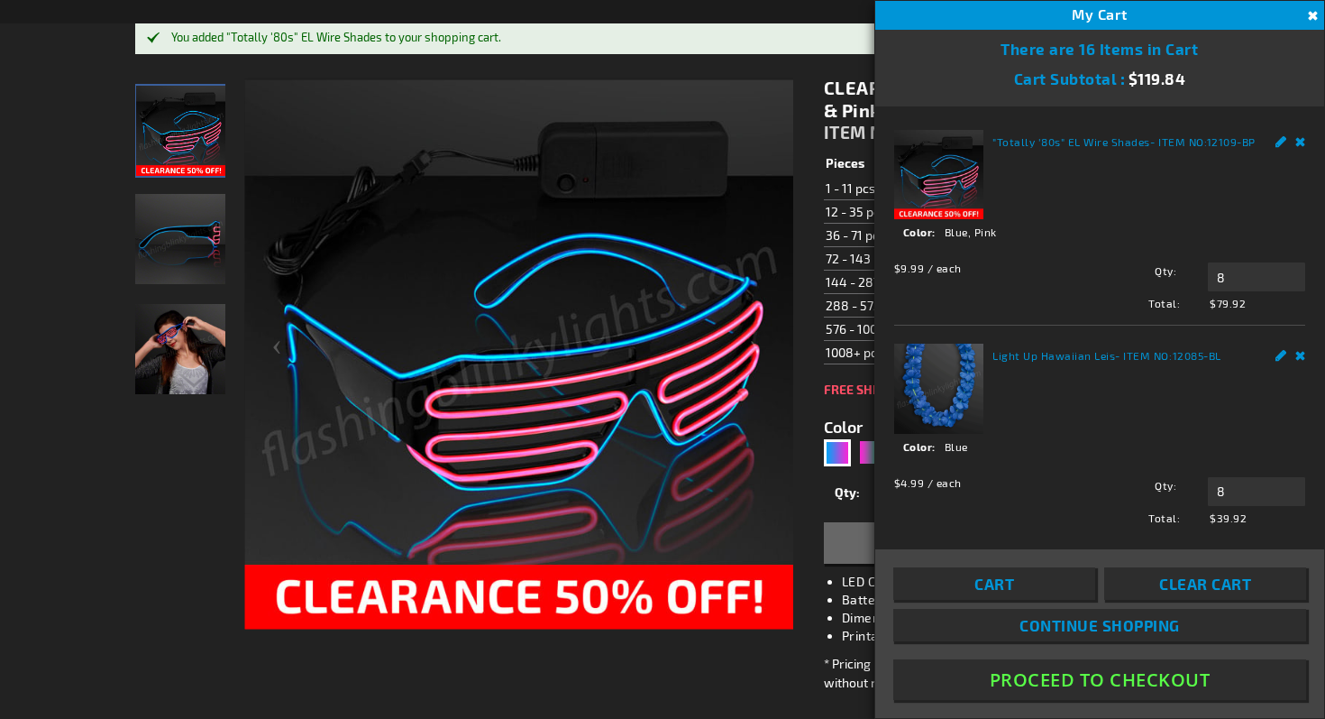
scroll to position [34, 0]
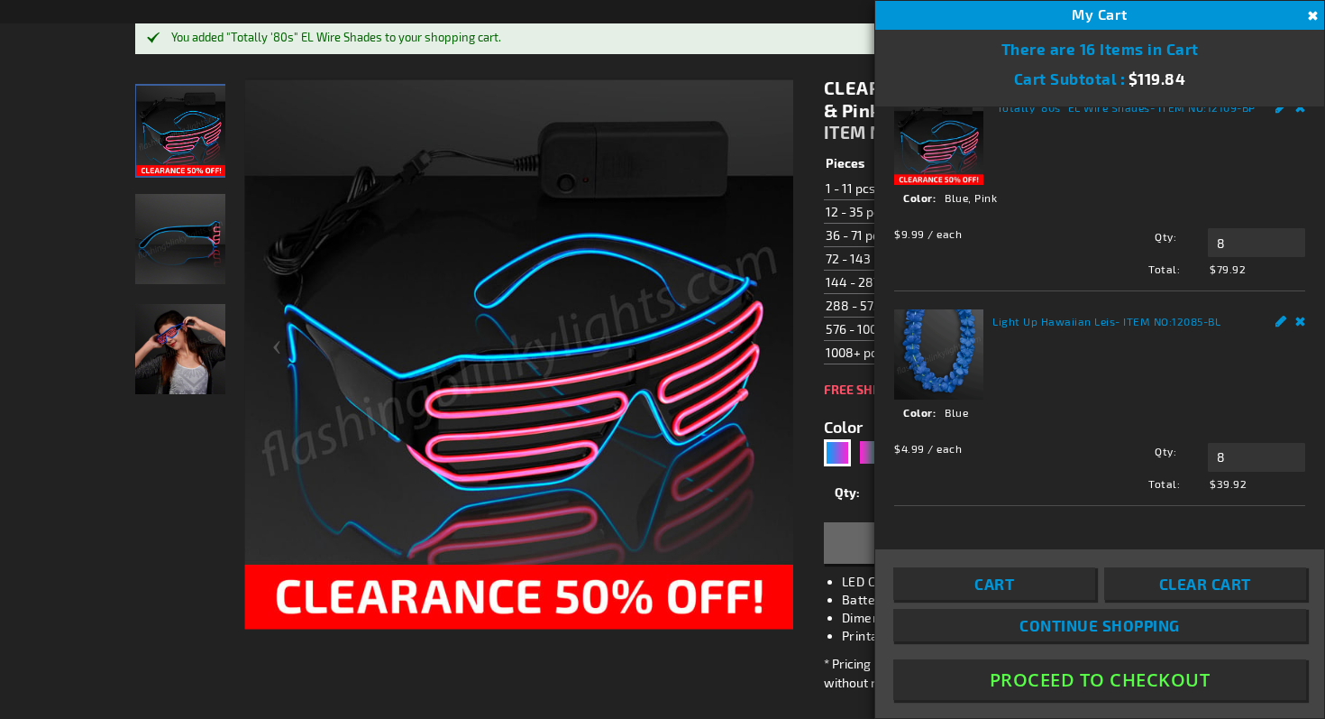
click at [1315, 12] on button "Close" at bounding box center [1311, 16] width 20 height 20
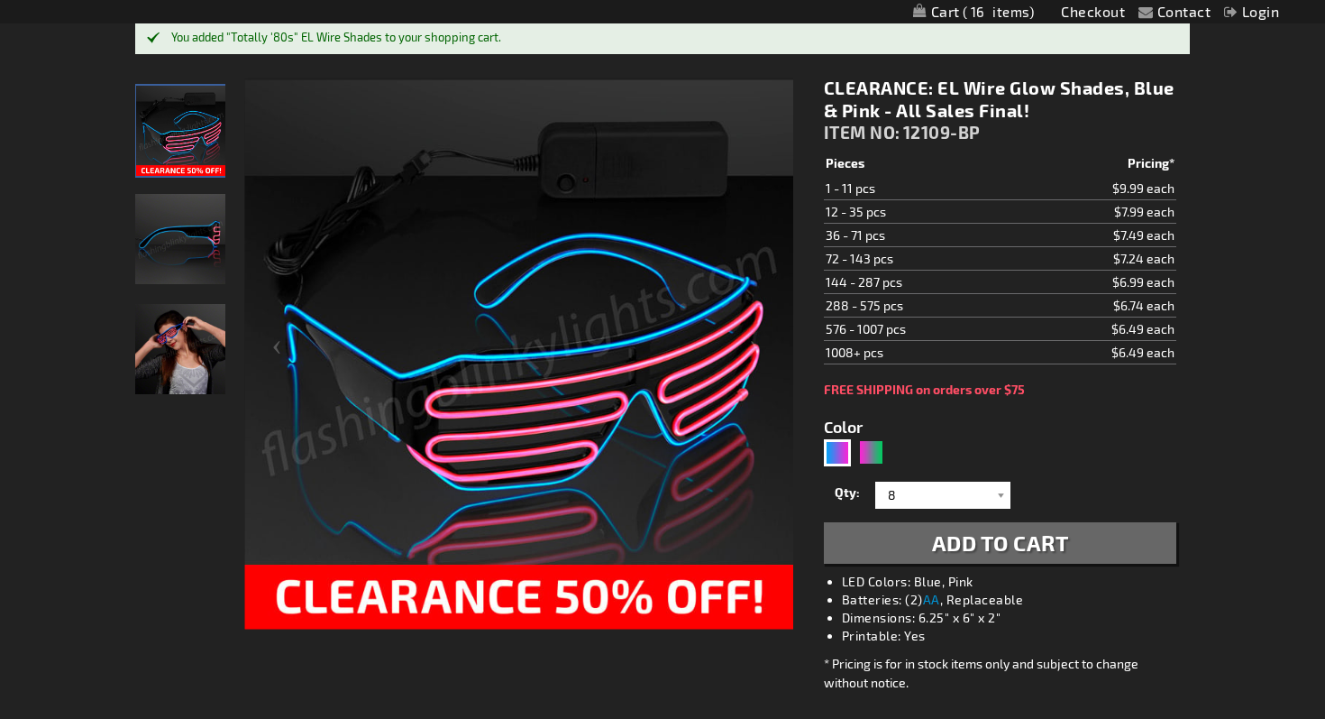
click at [177, 335] on img "Girl wearing EL Wire Blue & Pink Party Shades" at bounding box center [180, 349] width 90 height 90
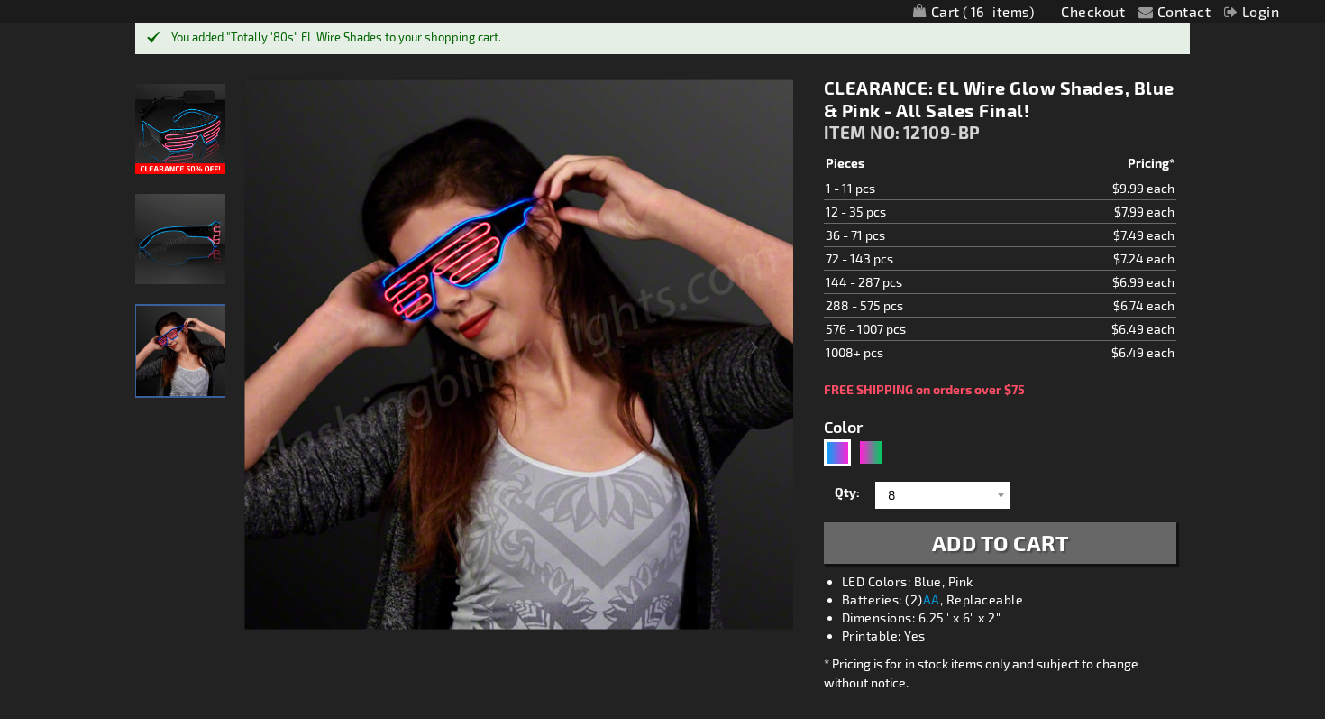
click at [189, 144] on img "EL Wire Blue & Pink Party Shades" at bounding box center [180, 129] width 90 height 90
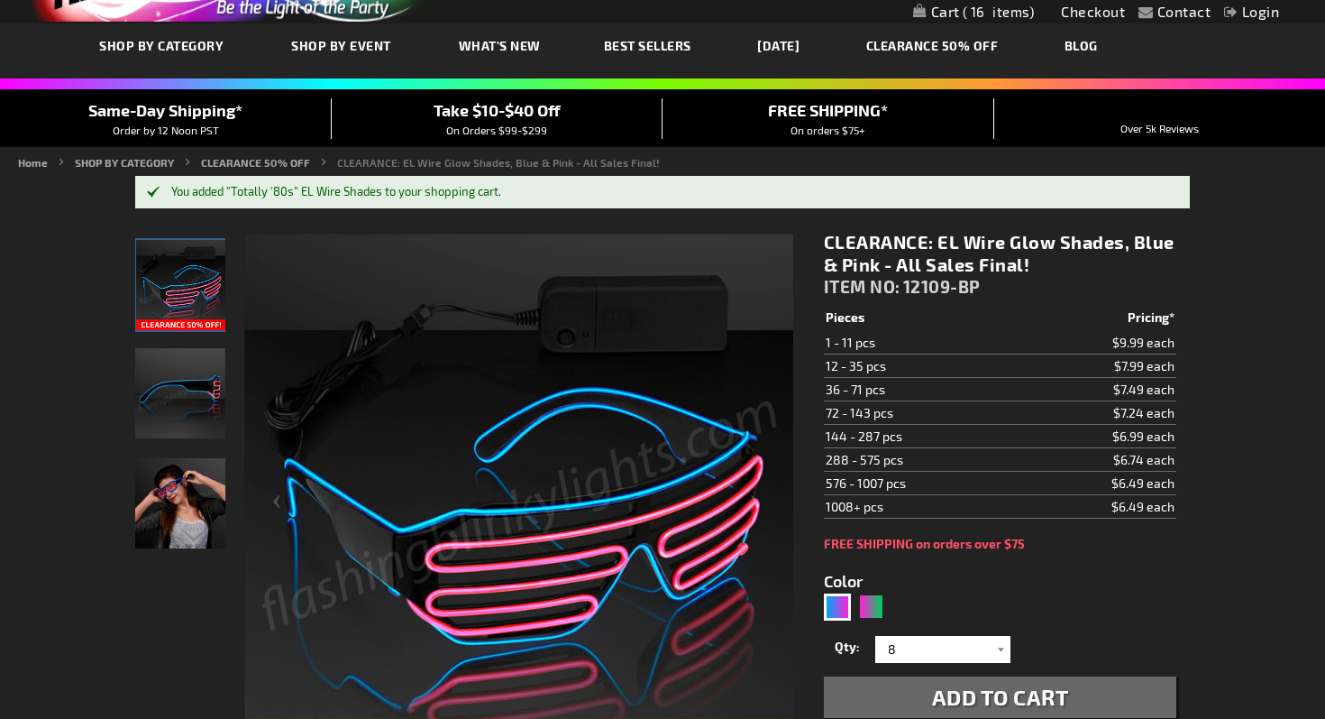
scroll to position [0, 0]
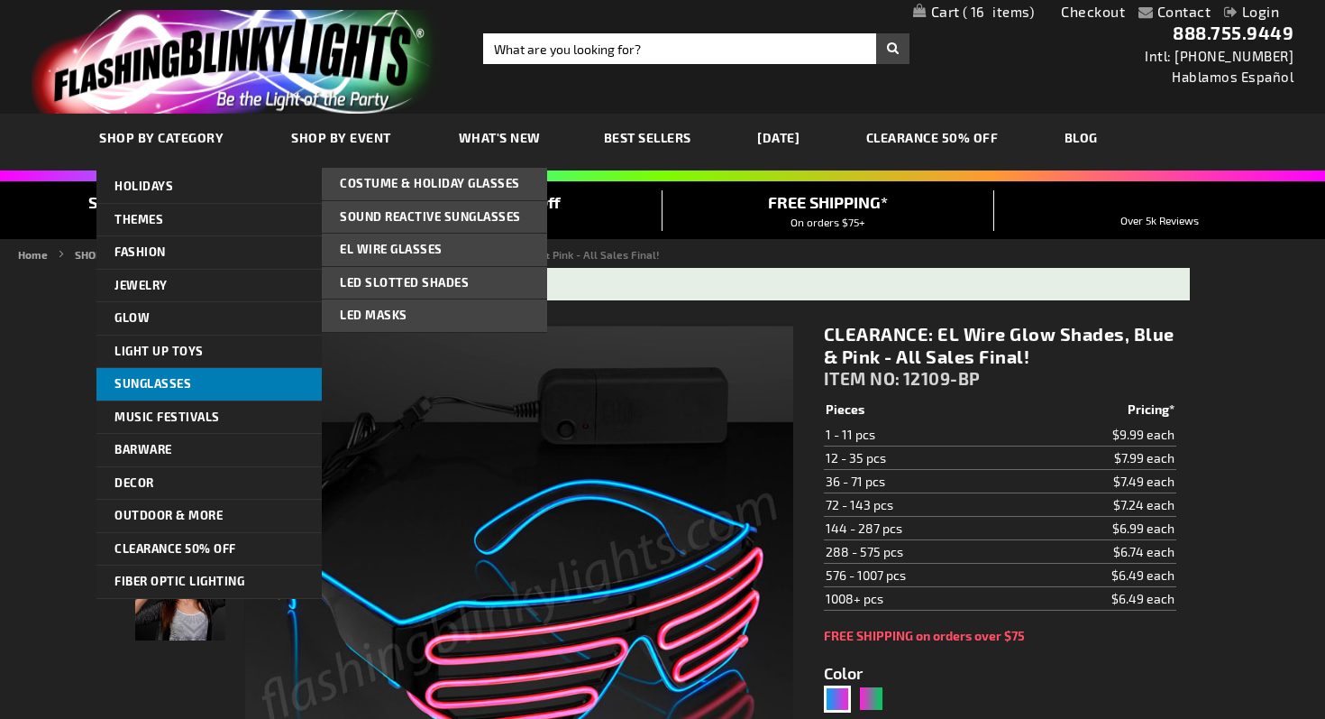
click at [261, 374] on link "Sunglasses" at bounding box center [208, 384] width 225 height 32
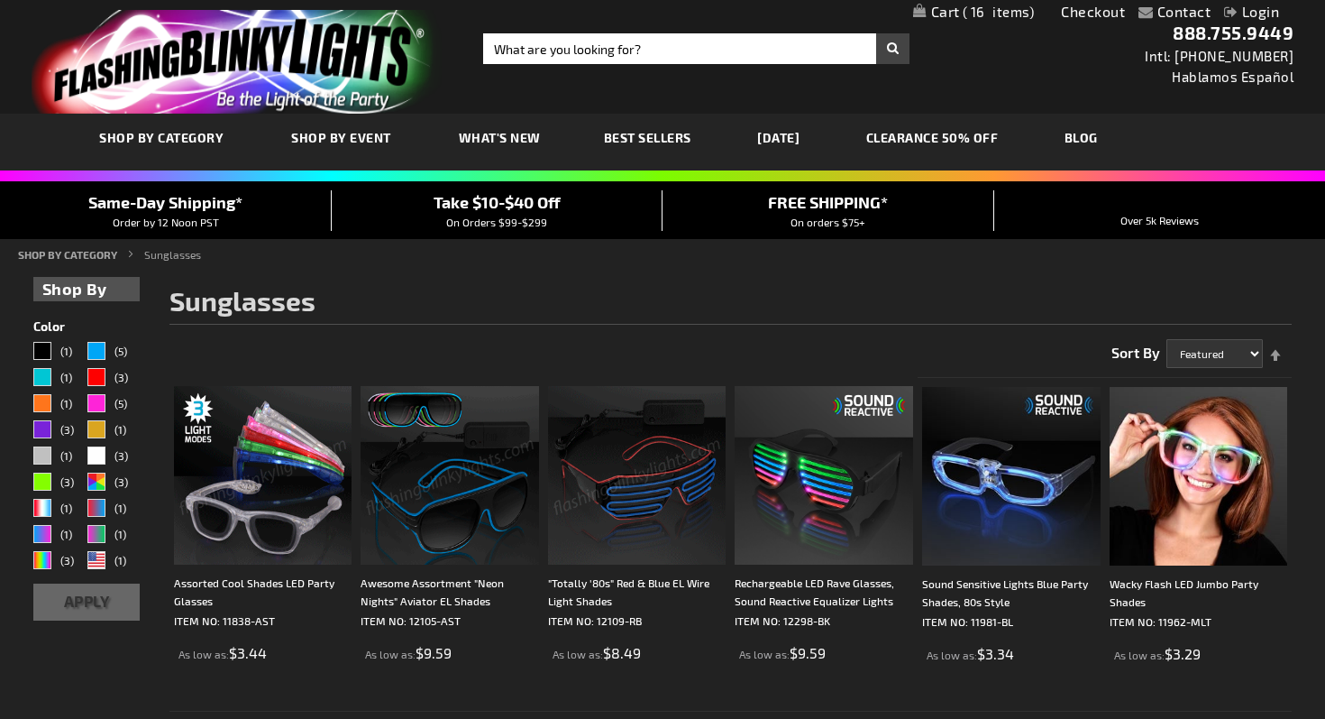
click at [945, 13] on link "My Cart 16 16 items" at bounding box center [974, 12] width 122 height 17
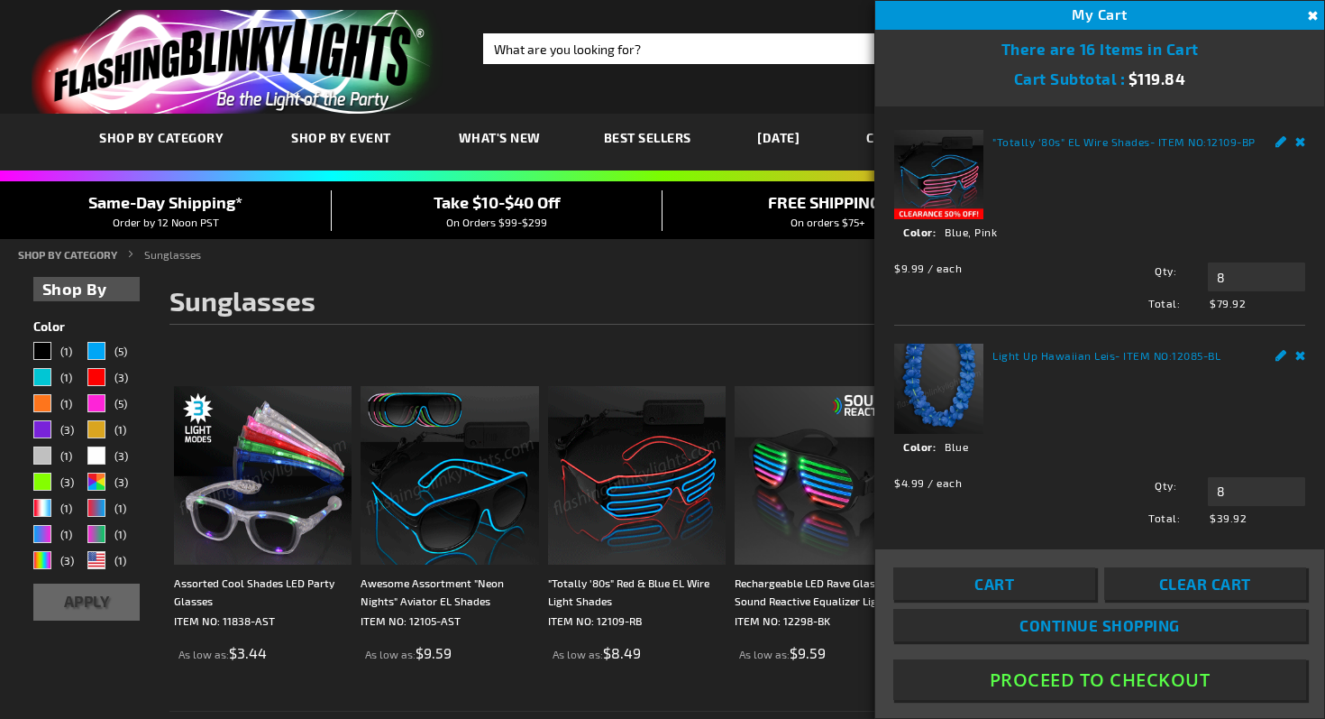
click at [702, 293] on h1 "Sunglasses" at bounding box center [731, 305] width 1123 height 38
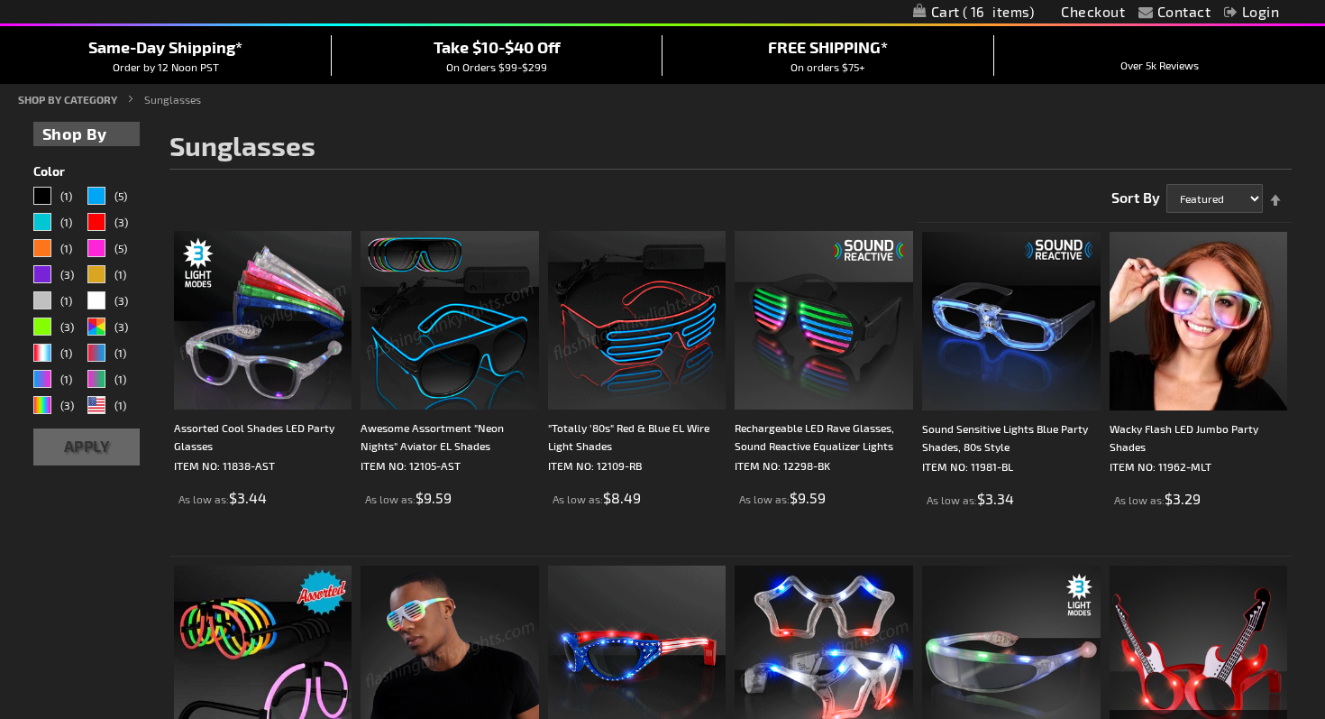
scroll to position [157, 0]
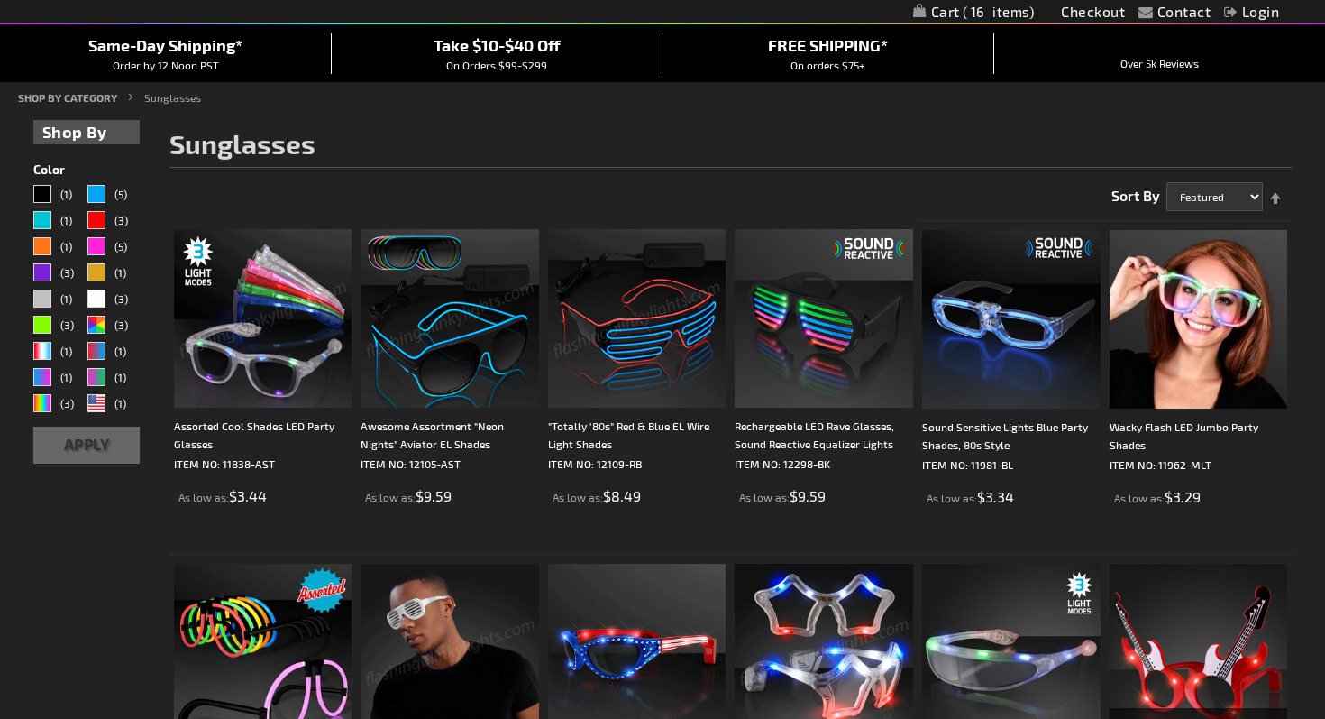
click at [475, 334] on img at bounding box center [450, 318] width 179 height 179
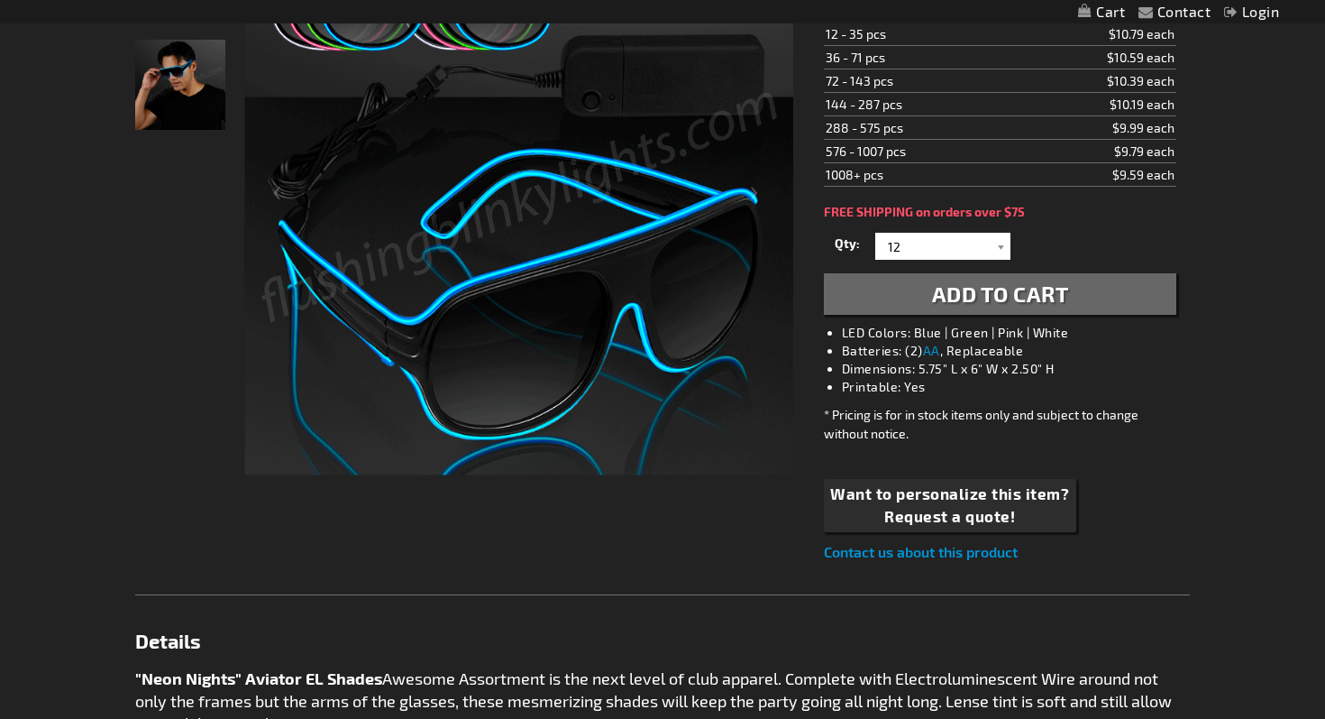
scroll to position [362, 0]
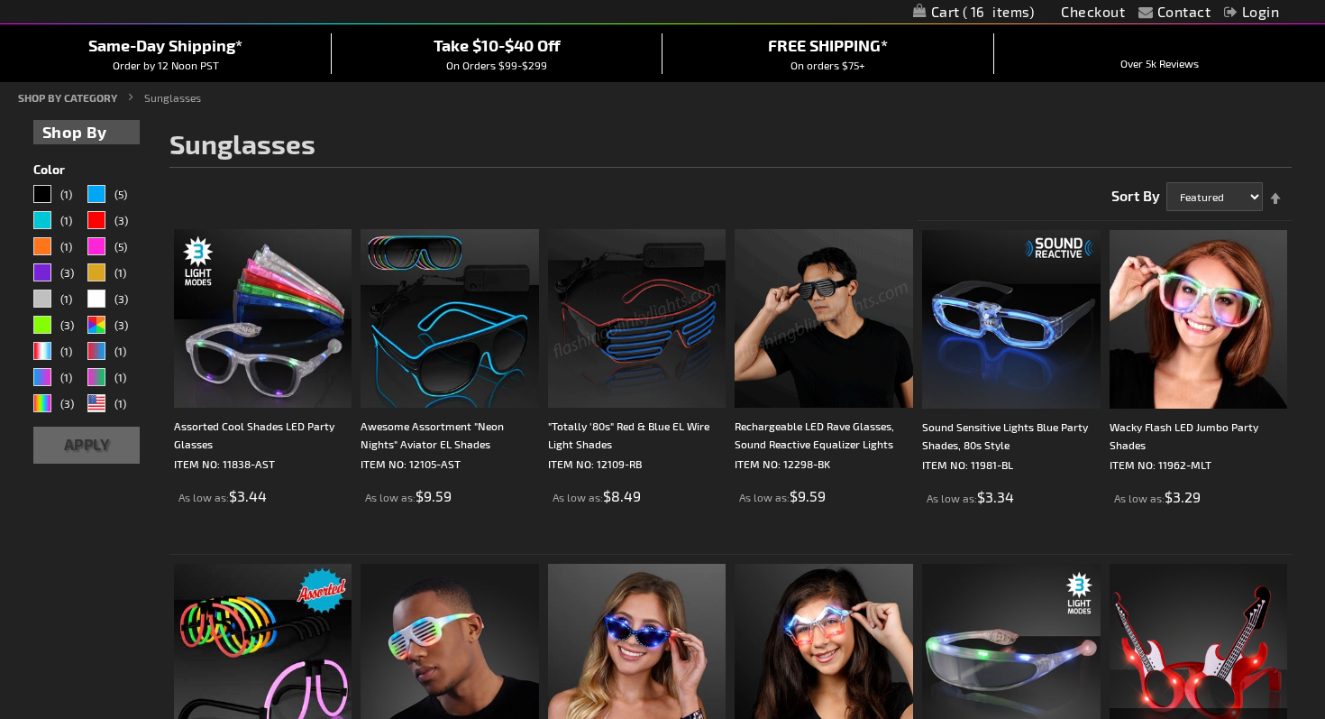
click at [859, 296] on img at bounding box center [824, 318] width 179 height 179
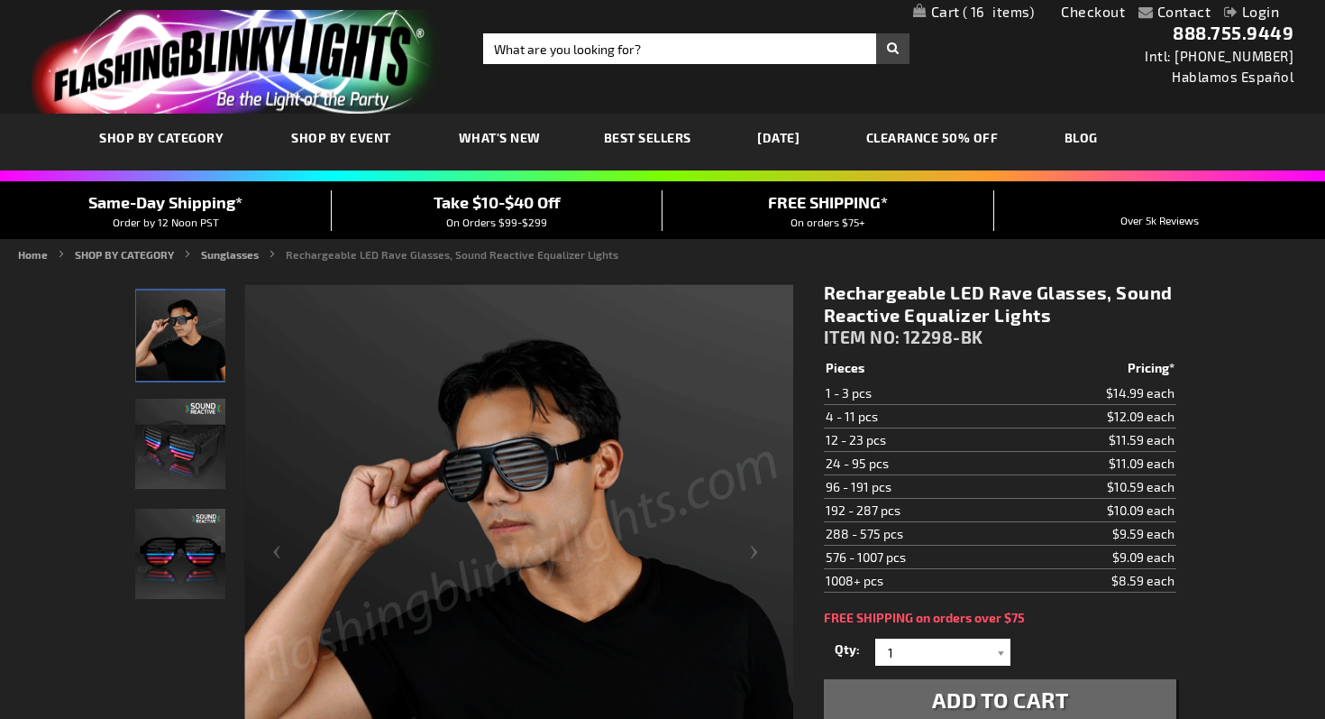
click at [177, 448] on img "Rechargeable LED rave glasses" at bounding box center [180, 444] width 90 height 90
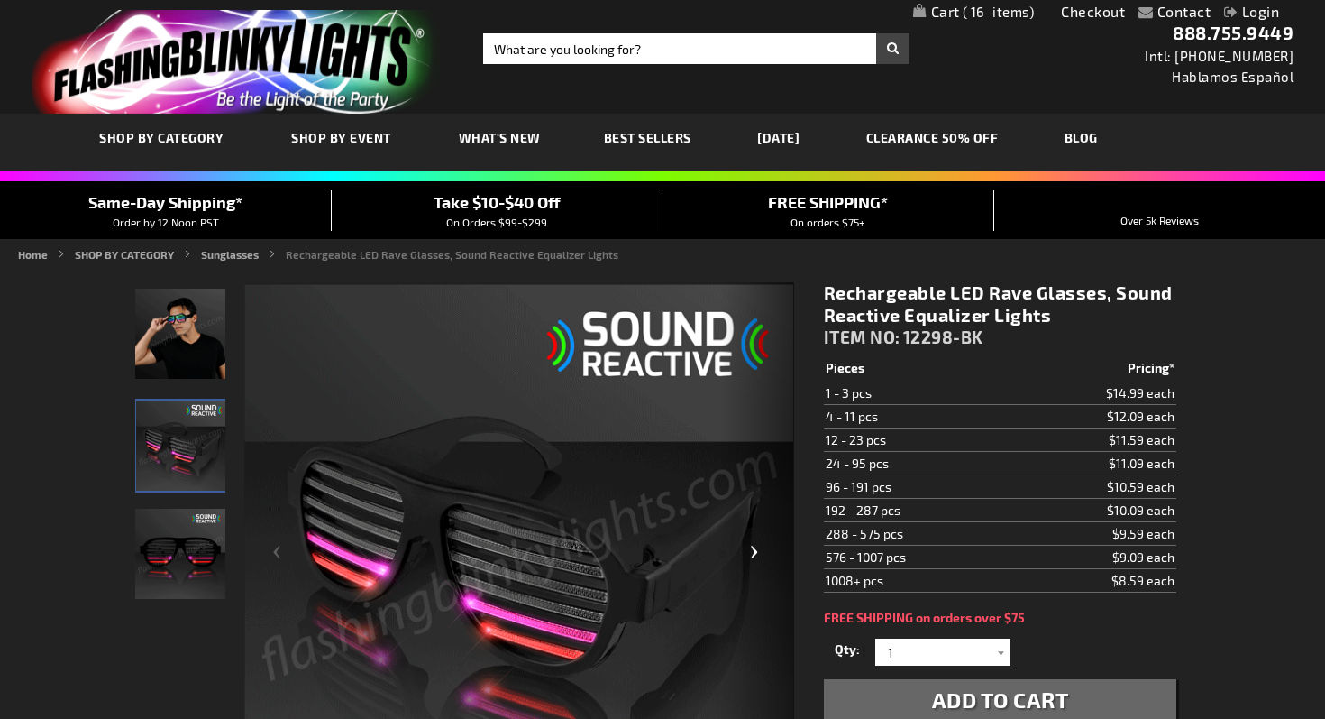
click at [754, 552] on div "Next" at bounding box center [758, 559] width 72 height 554
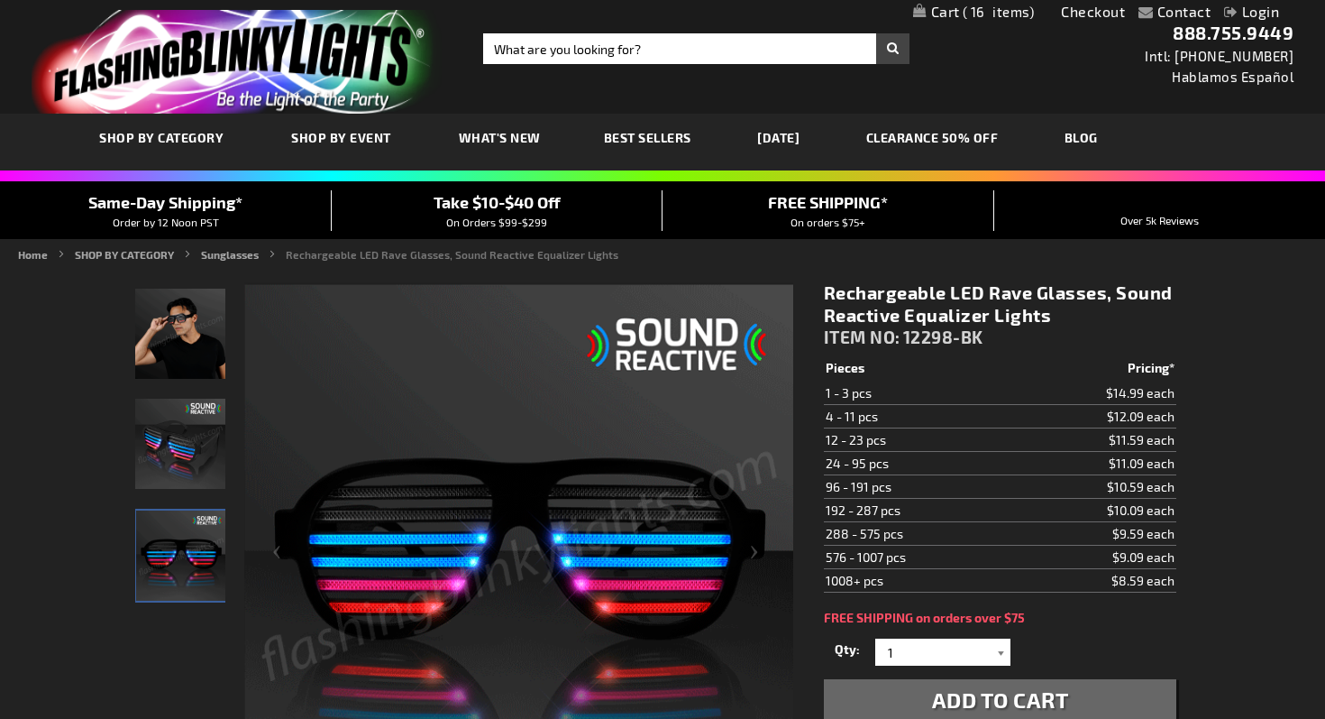
click at [996, 646] on div at bounding box center [1002, 651] width 18 height 27
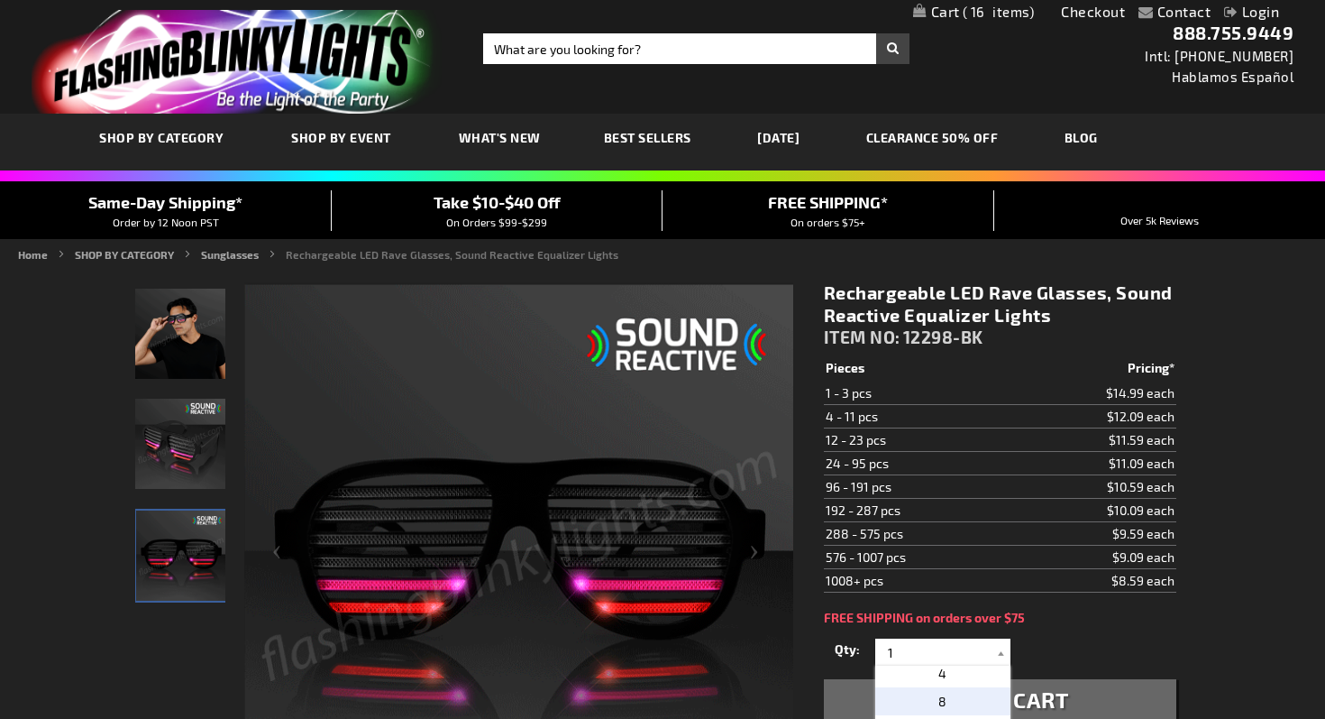
click at [973, 701] on p "8" at bounding box center [943, 701] width 135 height 28
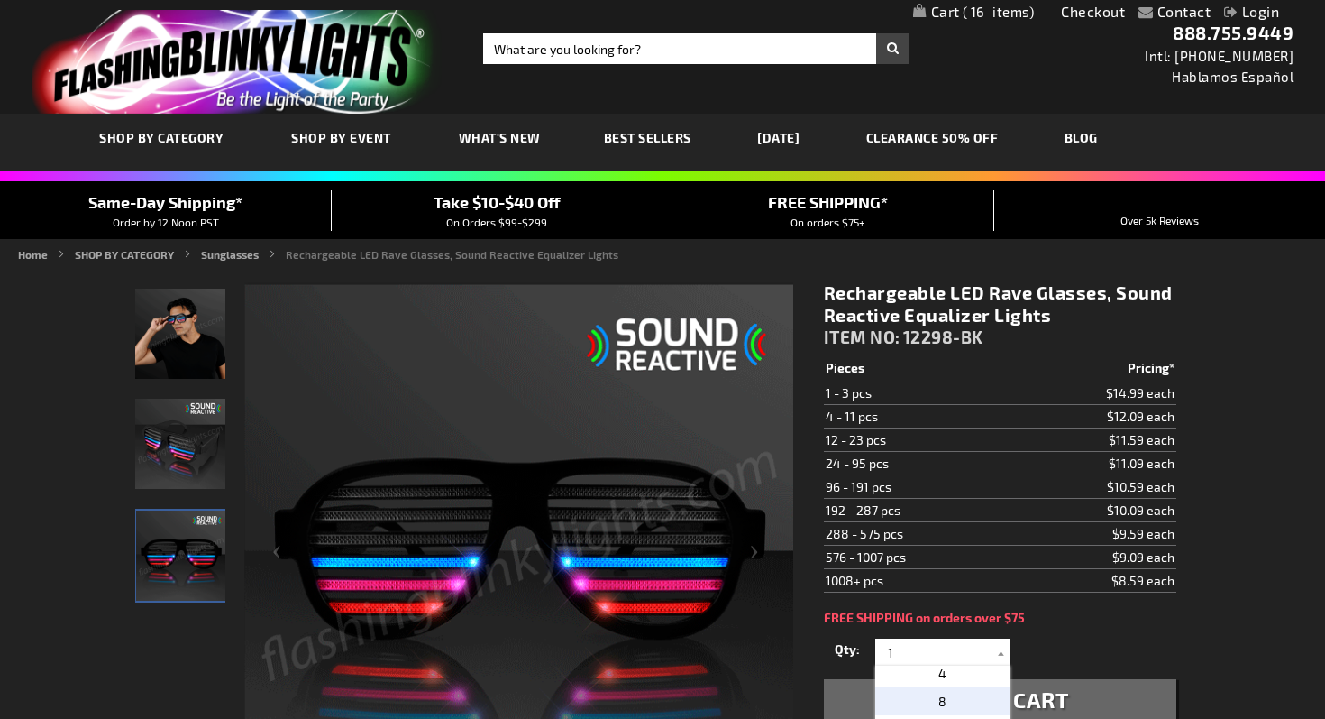
type input "8"
click at [1017, 698] on span "Add to Cart" at bounding box center [1000, 699] width 137 height 26
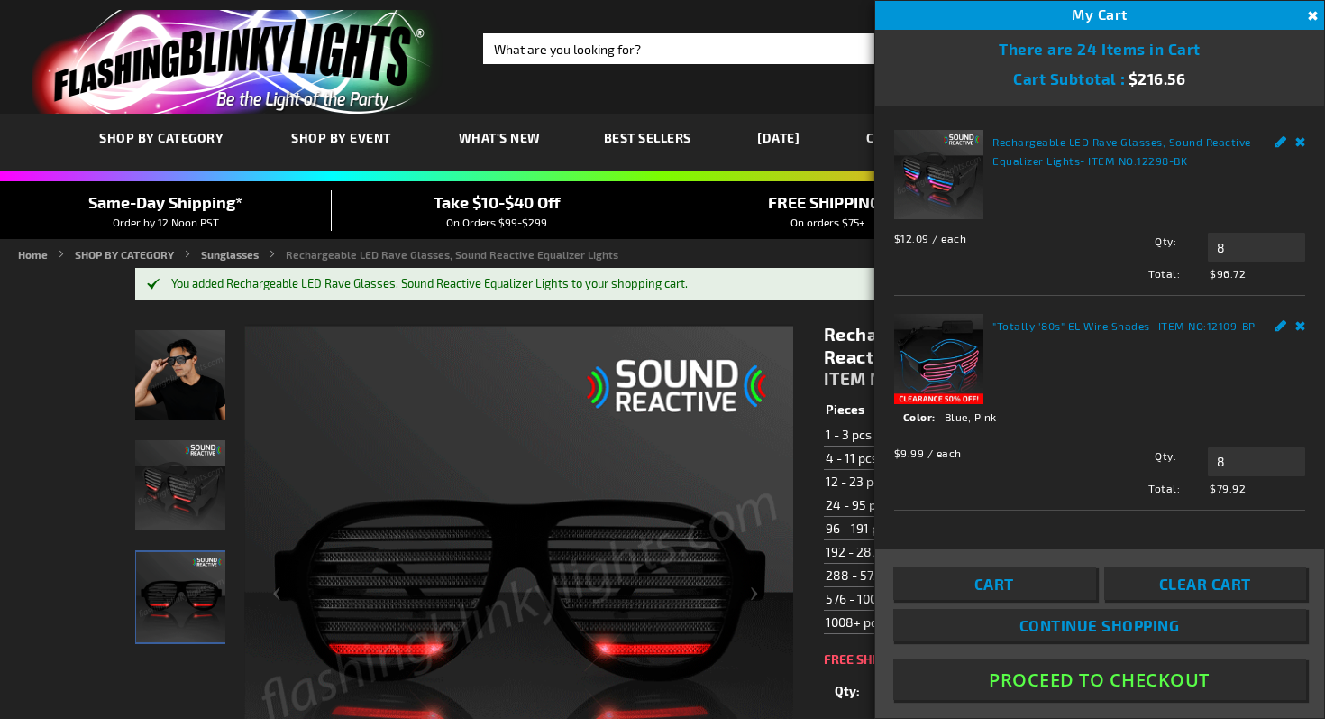
scroll to position [2, 0]
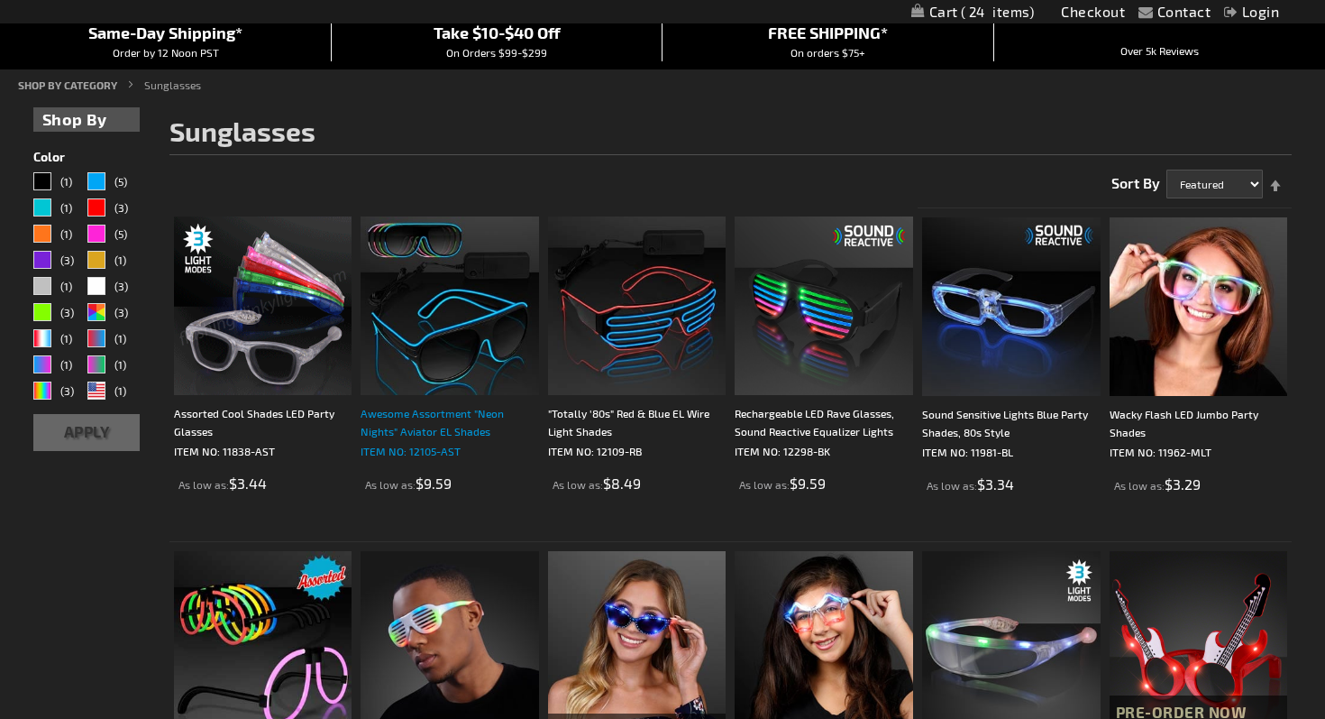
scroll to position [173, 0]
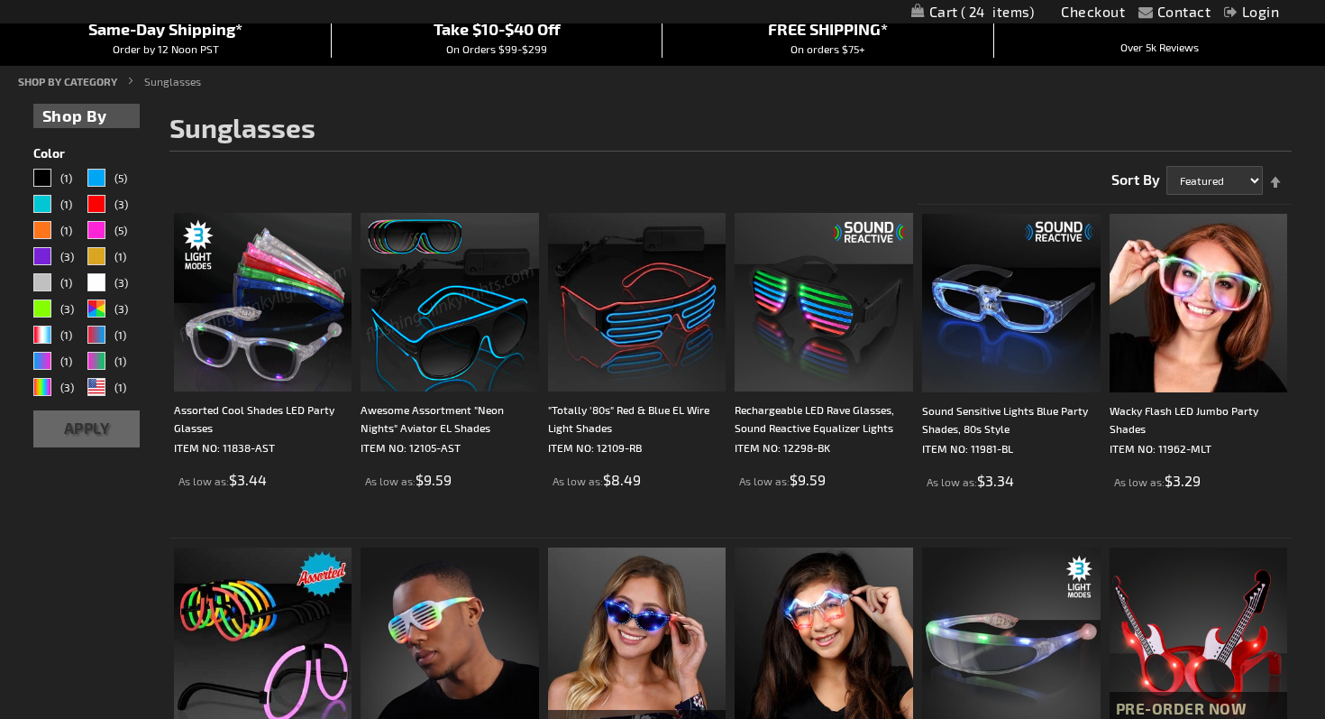
click at [278, 310] on img at bounding box center [263, 302] width 179 height 179
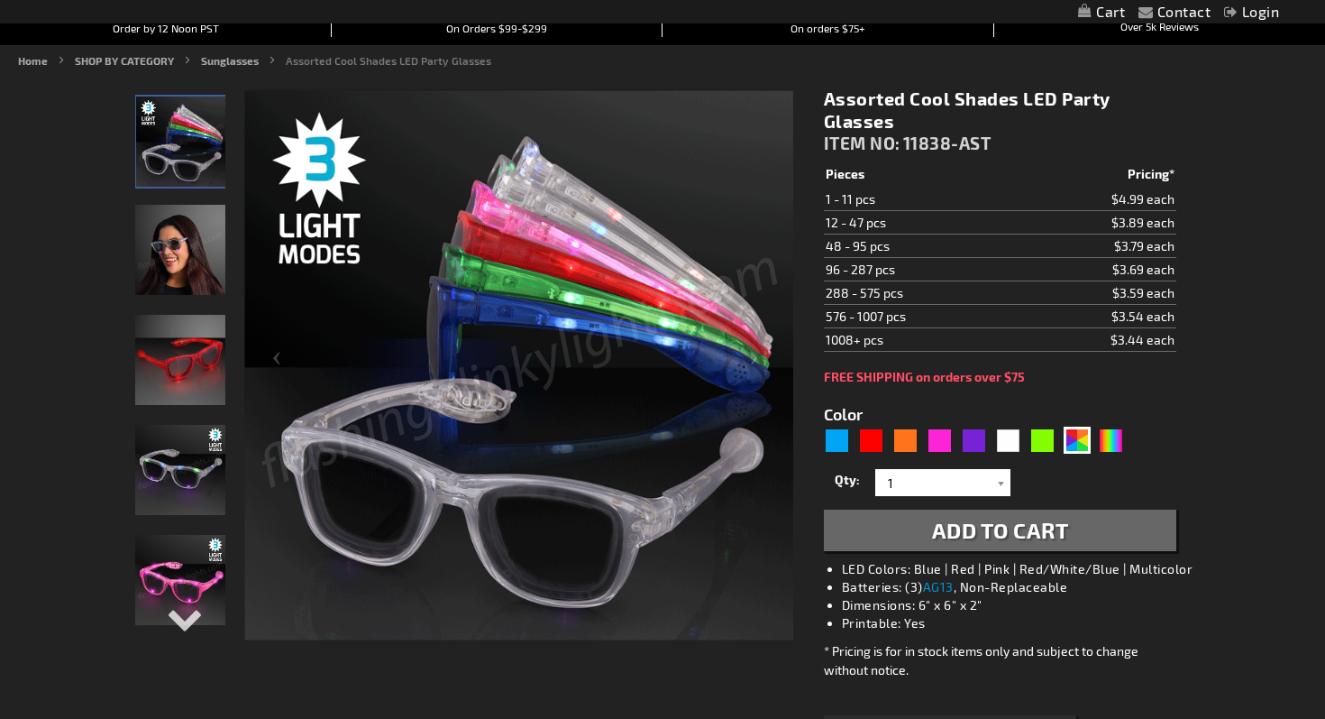
scroll to position [212, 0]
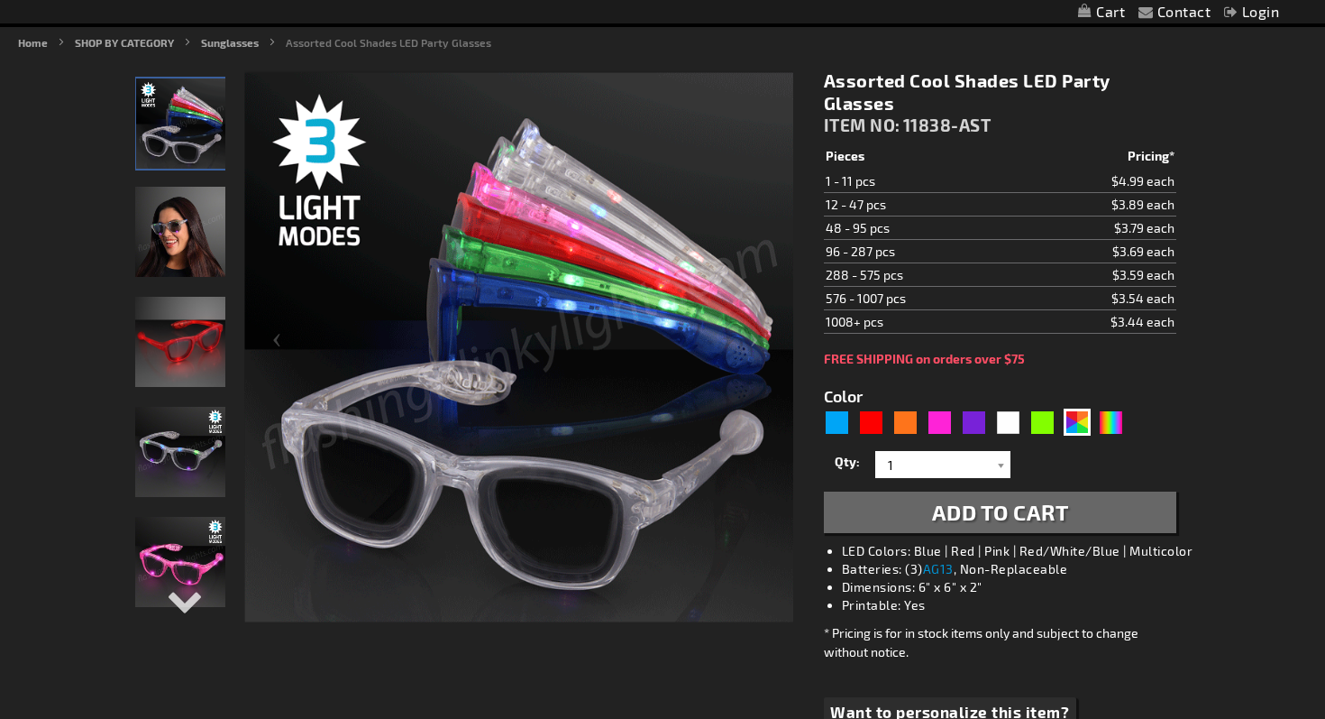
click at [178, 447] on img "Light Up Multicolor LED Party Shades" at bounding box center [180, 452] width 90 height 90
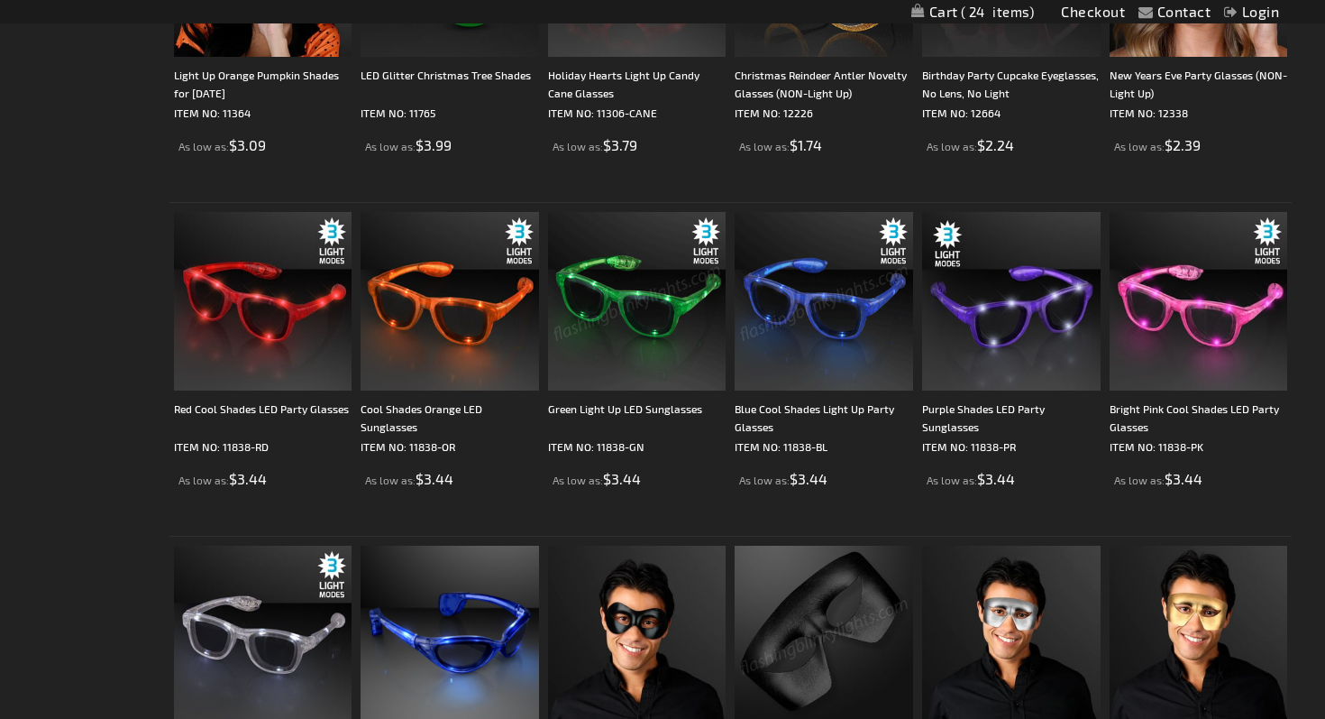
scroll to position [2491, 0]
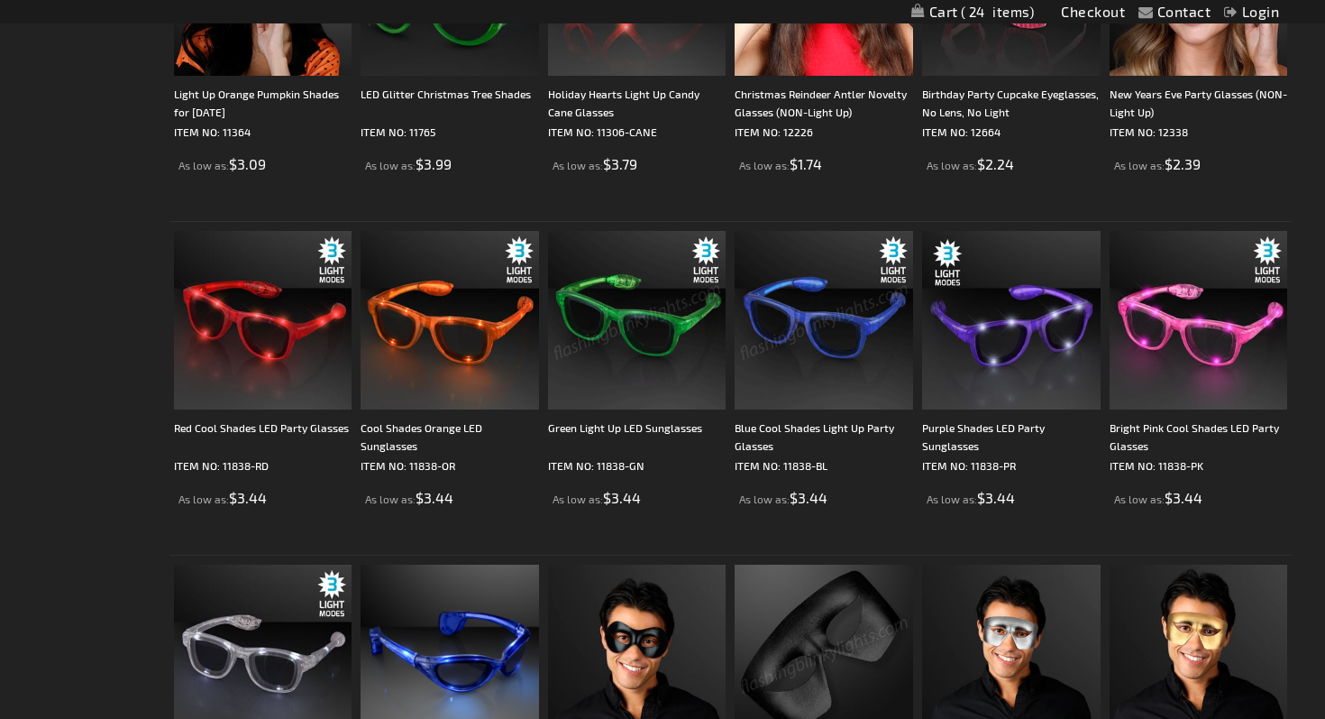
click at [814, 325] on img at bounding box center [824, 320] width 179 height 179
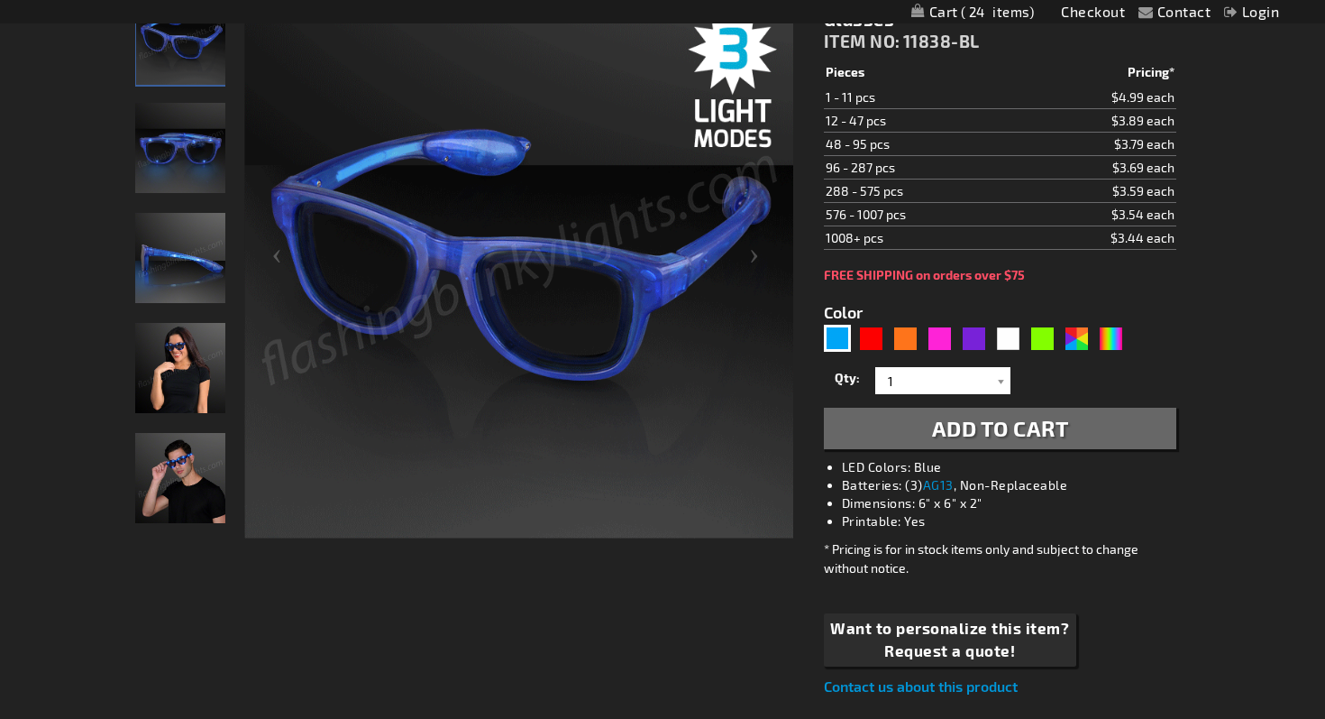
scroll to position [201, 0]
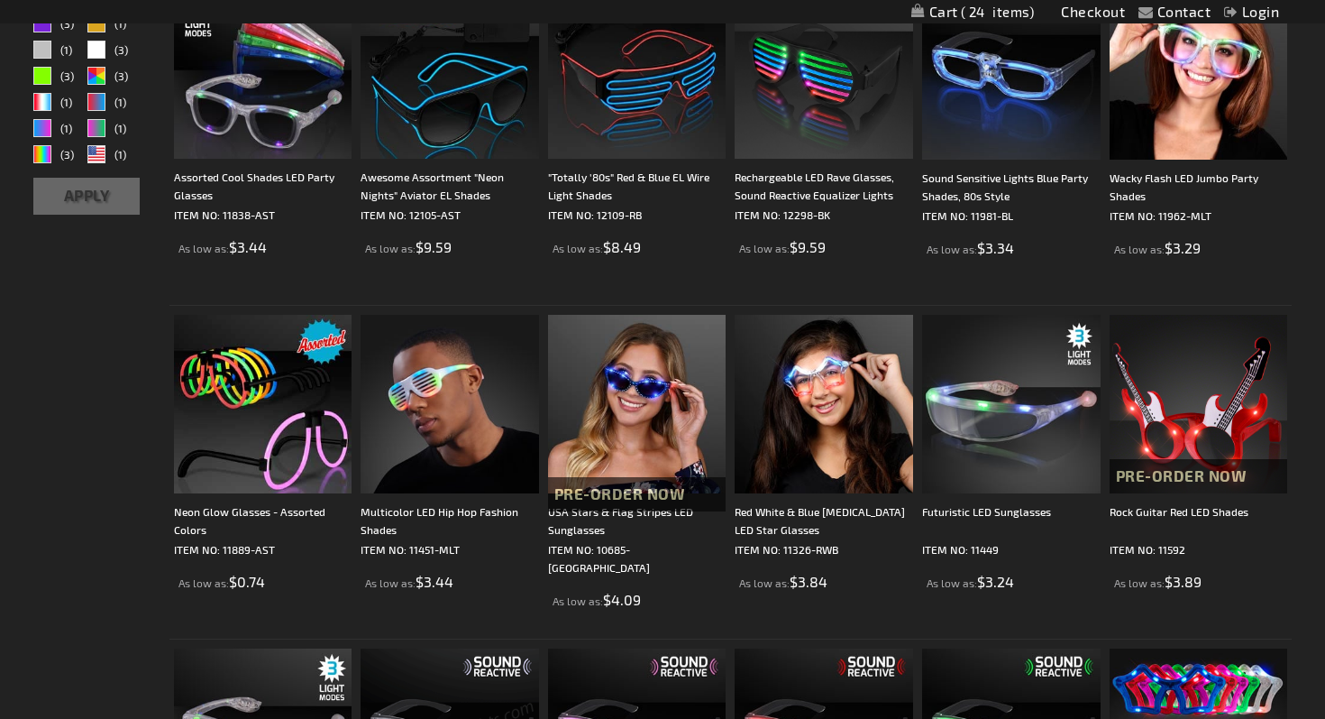
scroll to position [322, 0]
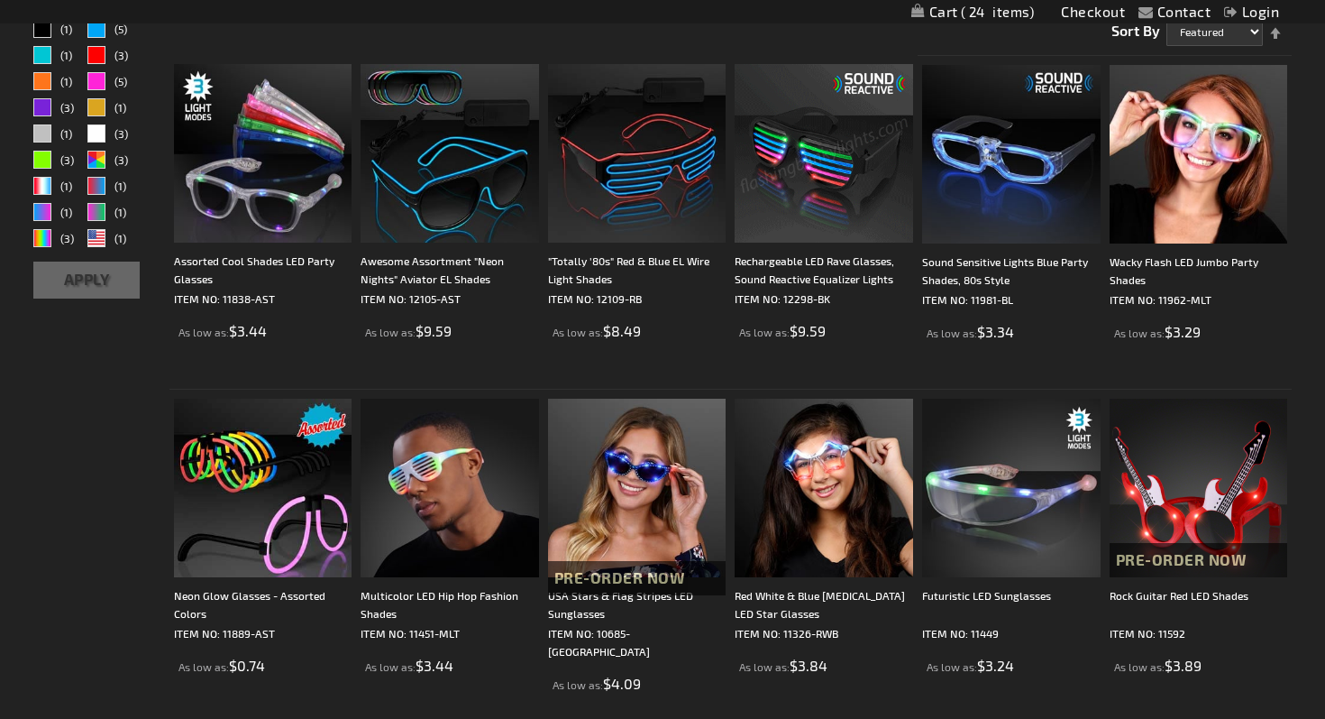
click at [834, 196] on img at bounding box center [824, 153] width 179 height 179
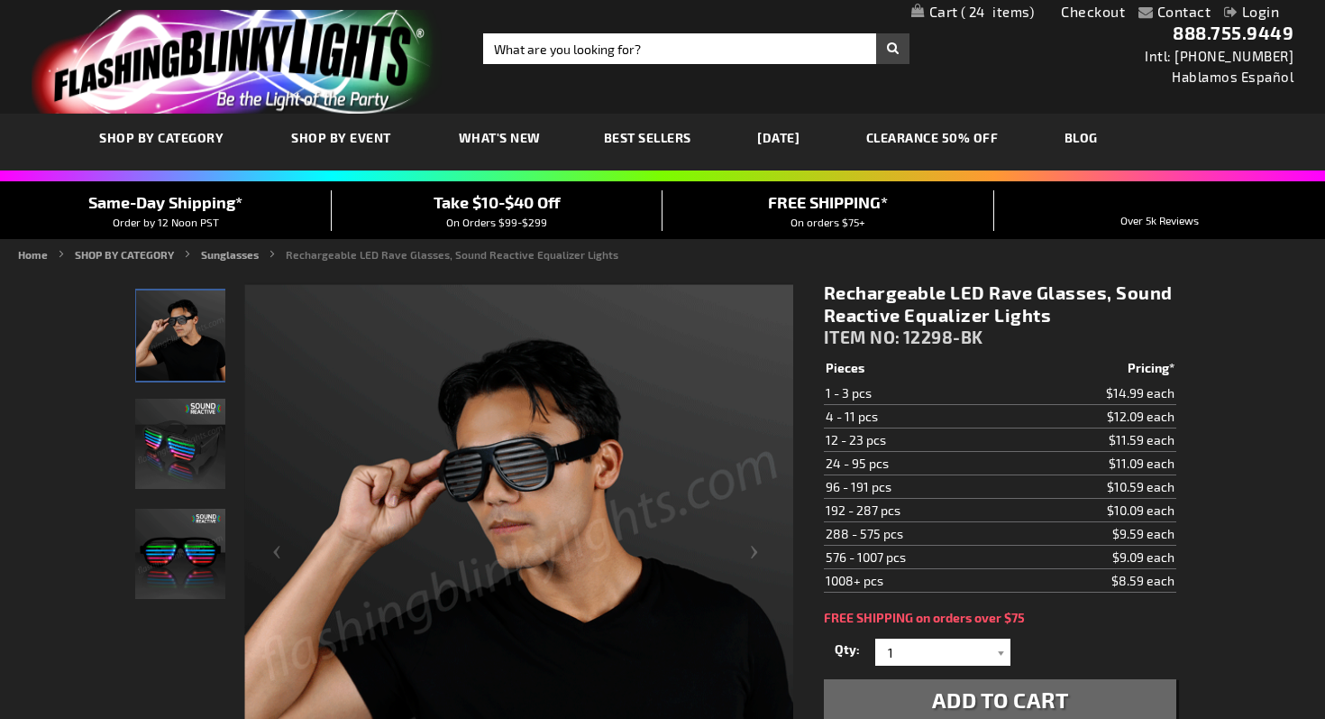
click at [988, 10] on span "24" at bounding box center [998, 12] width 74 height 16
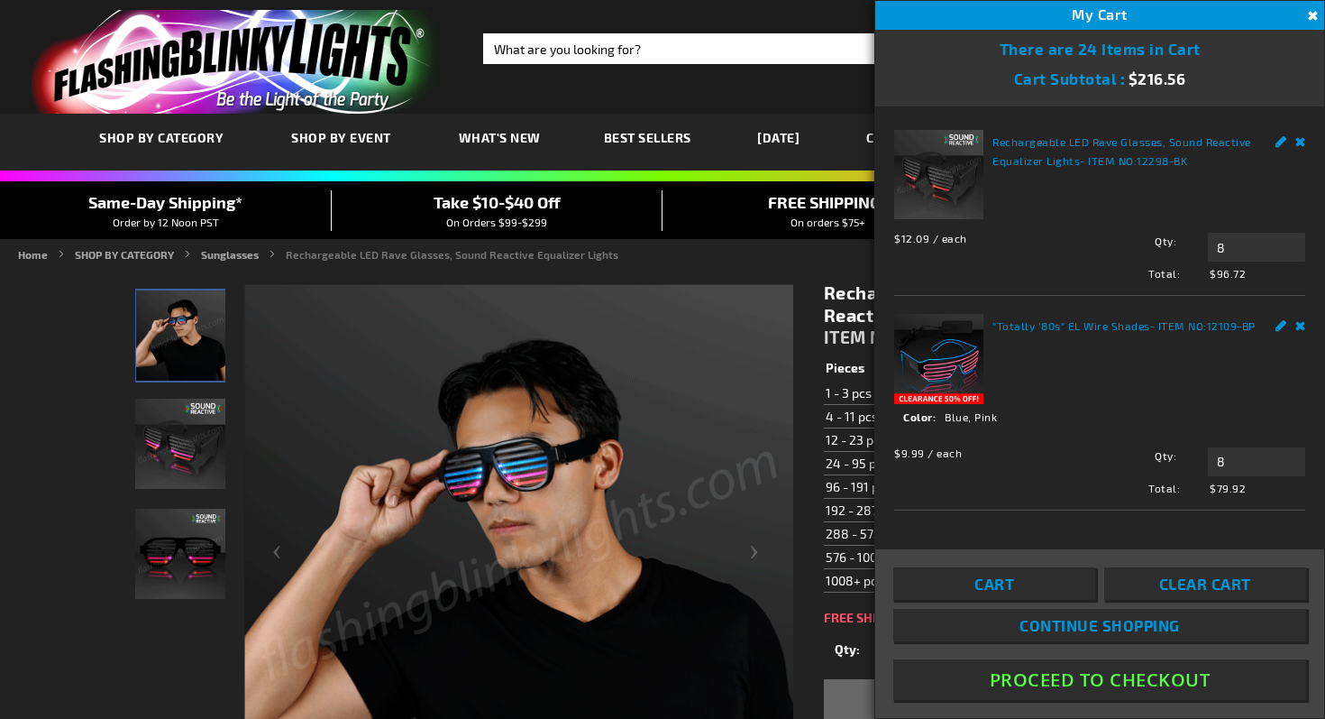
click at [1301, 325] on link "Remove" at bounding box center [1301, 323] width 11 height 19
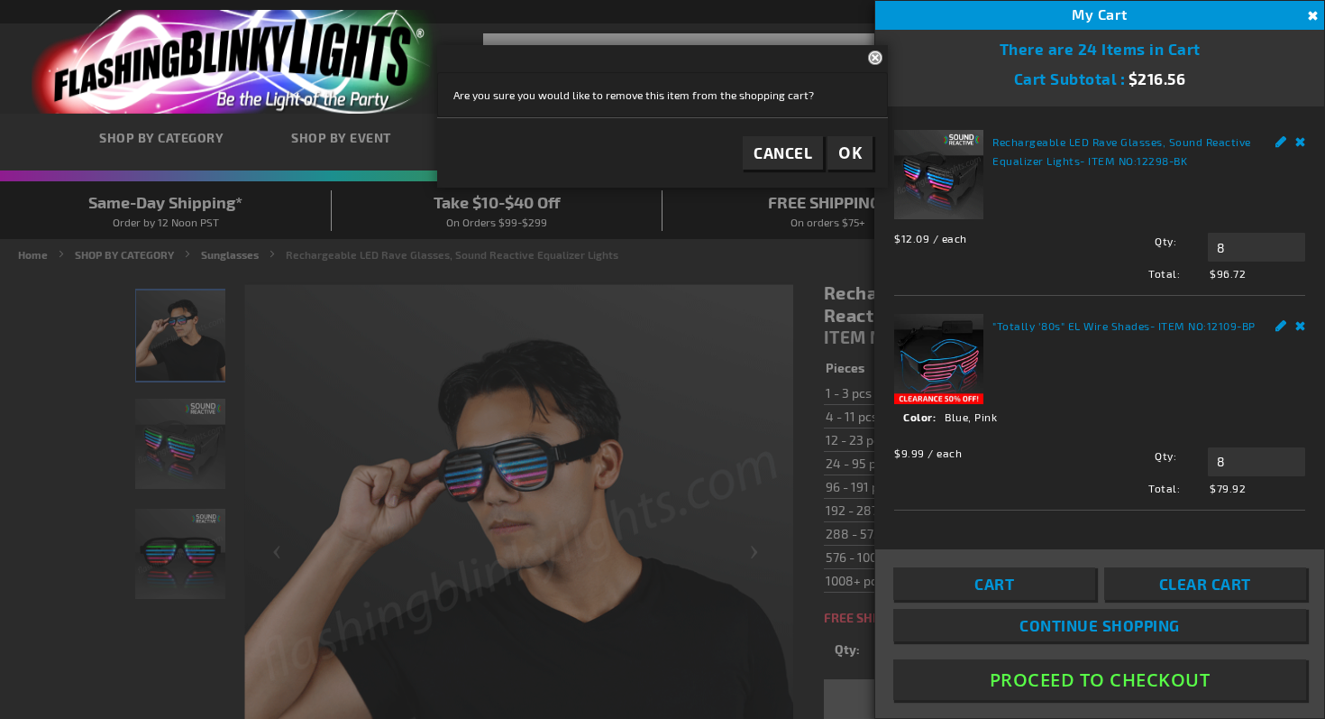
click at [850, 157] on span "OK" at bounding box center [850, 152] width 23 height 21
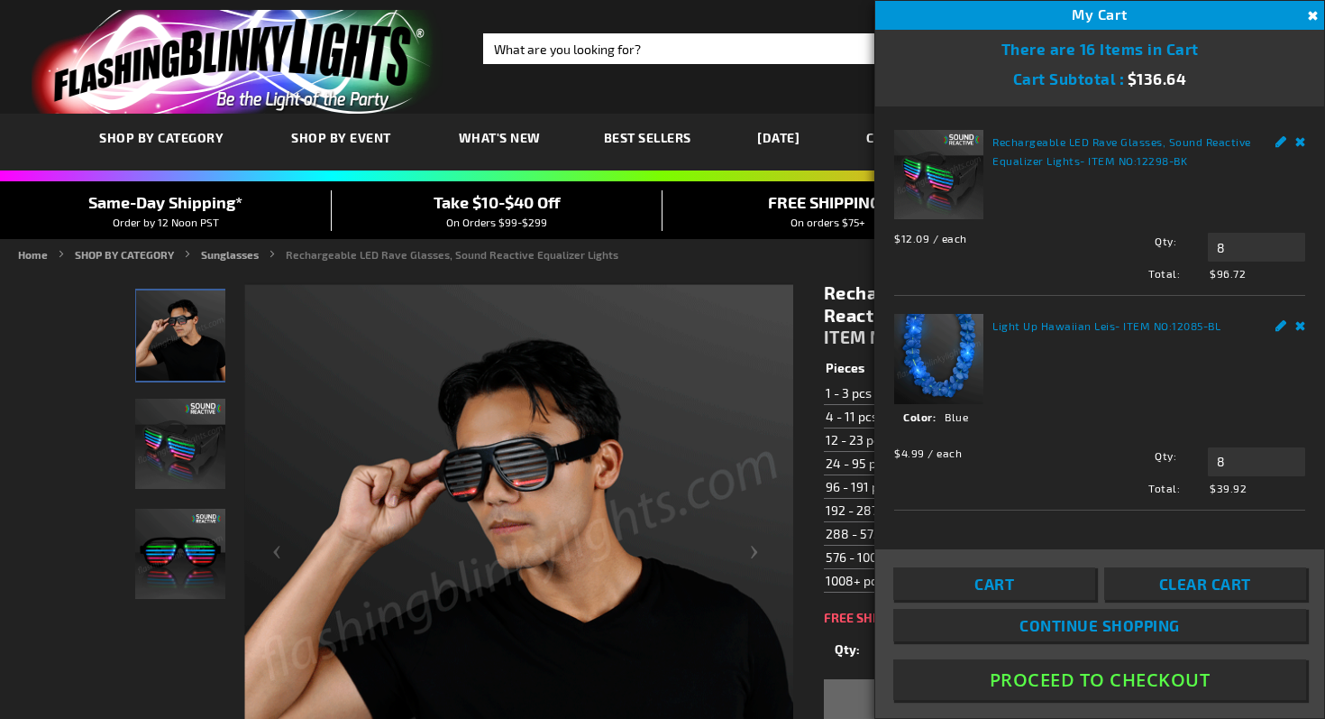
scroll to position [5, 0]
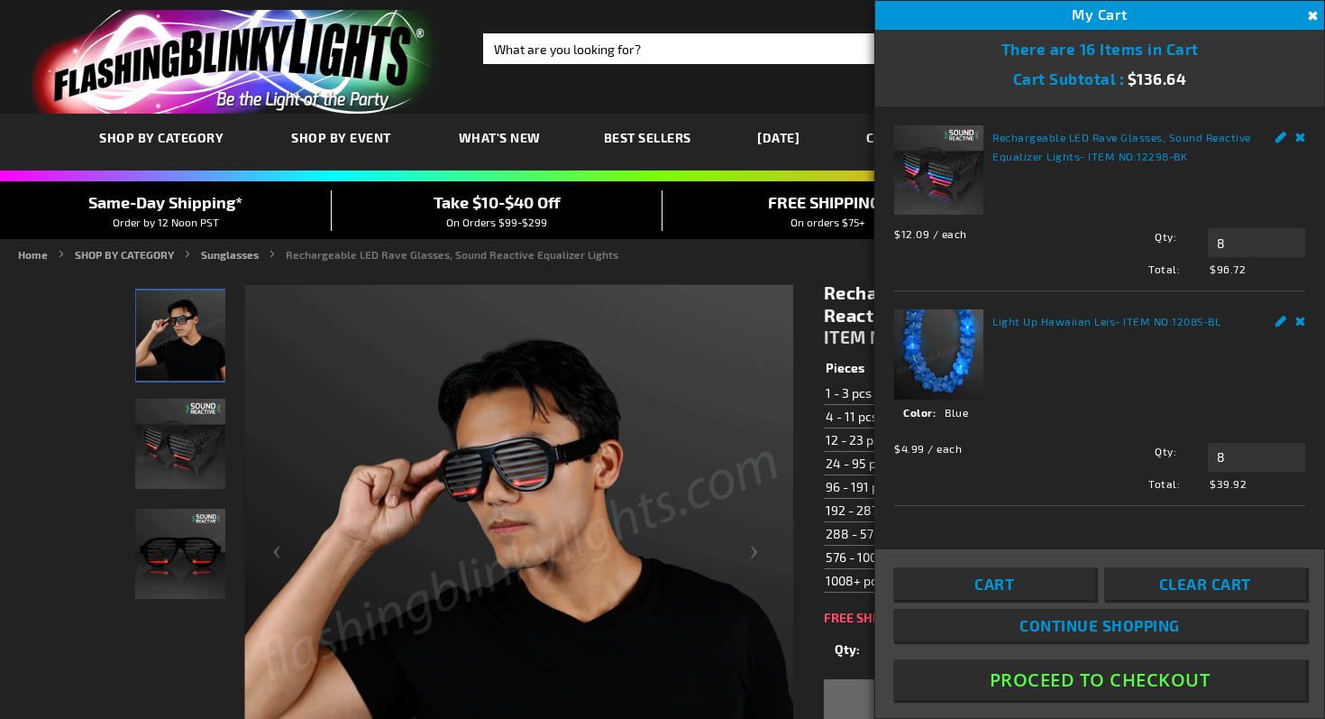
click at [1096, 679] on button "Proceed To Checkout" at bounding box center [1100, 679] width 413 height 41
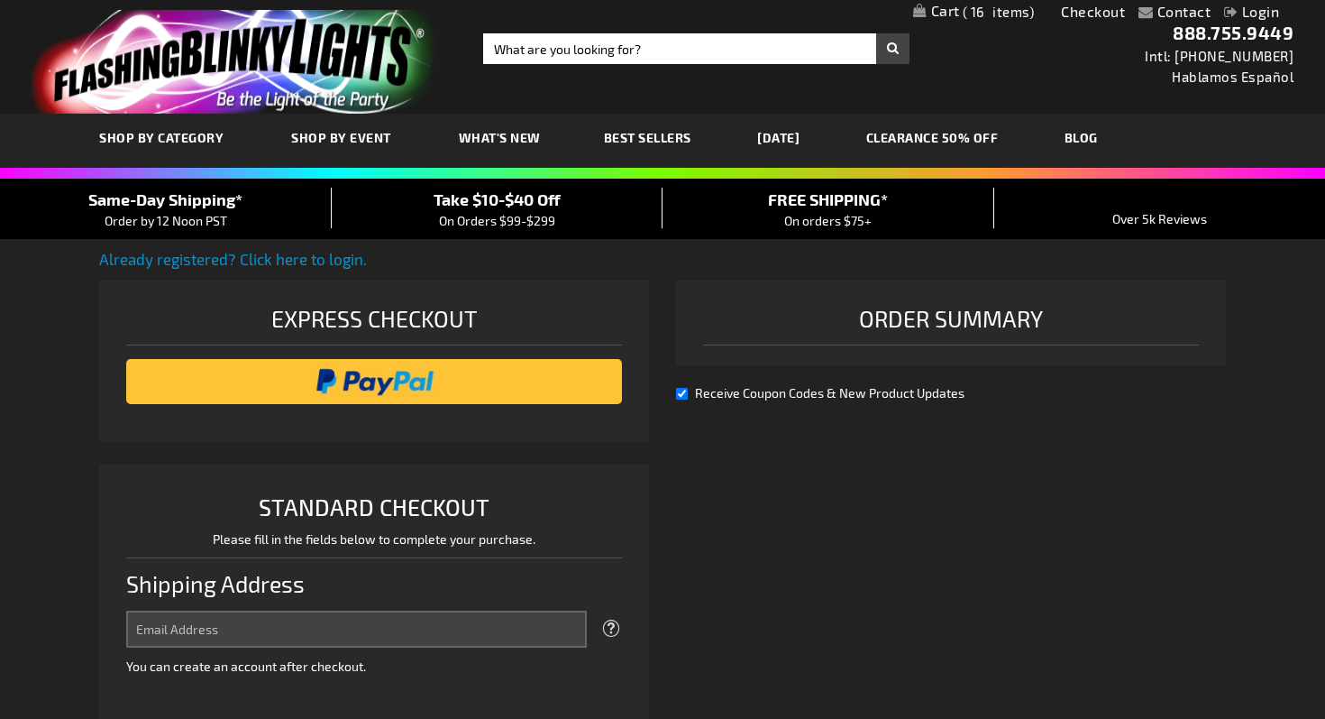
select select "US"
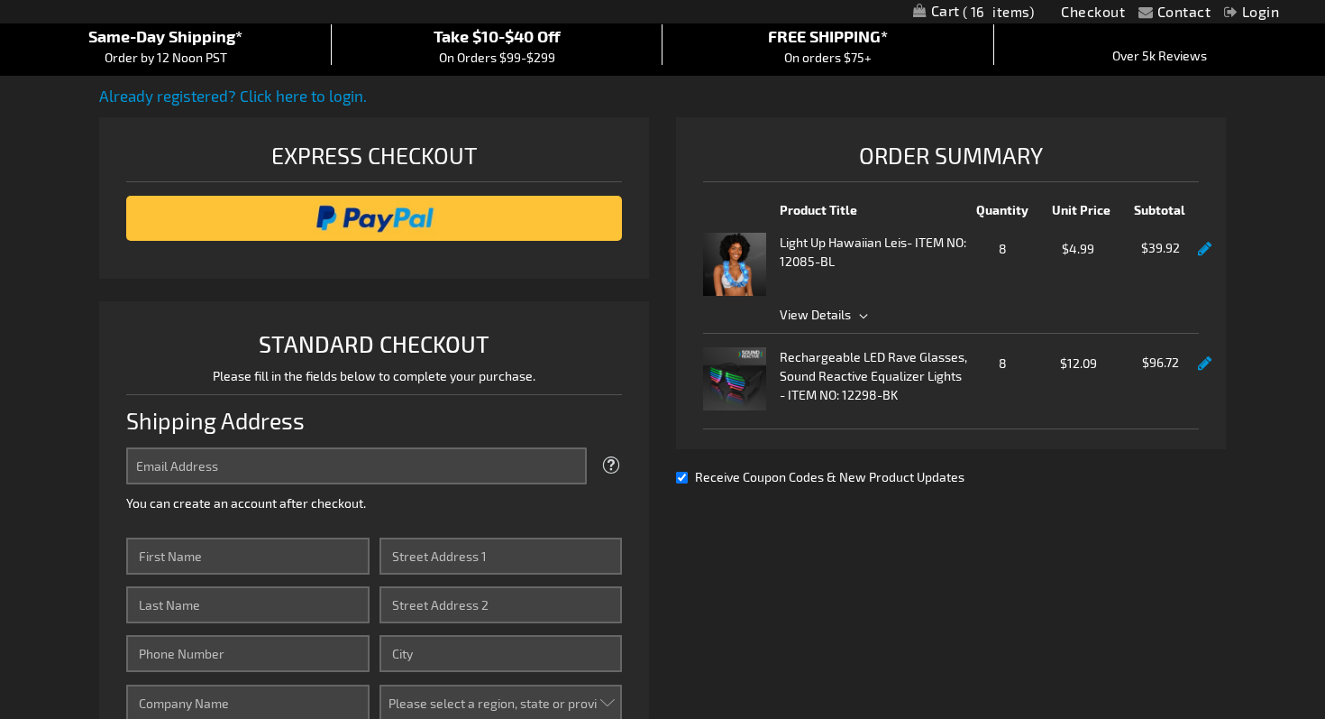
scroll to position [167, 0]
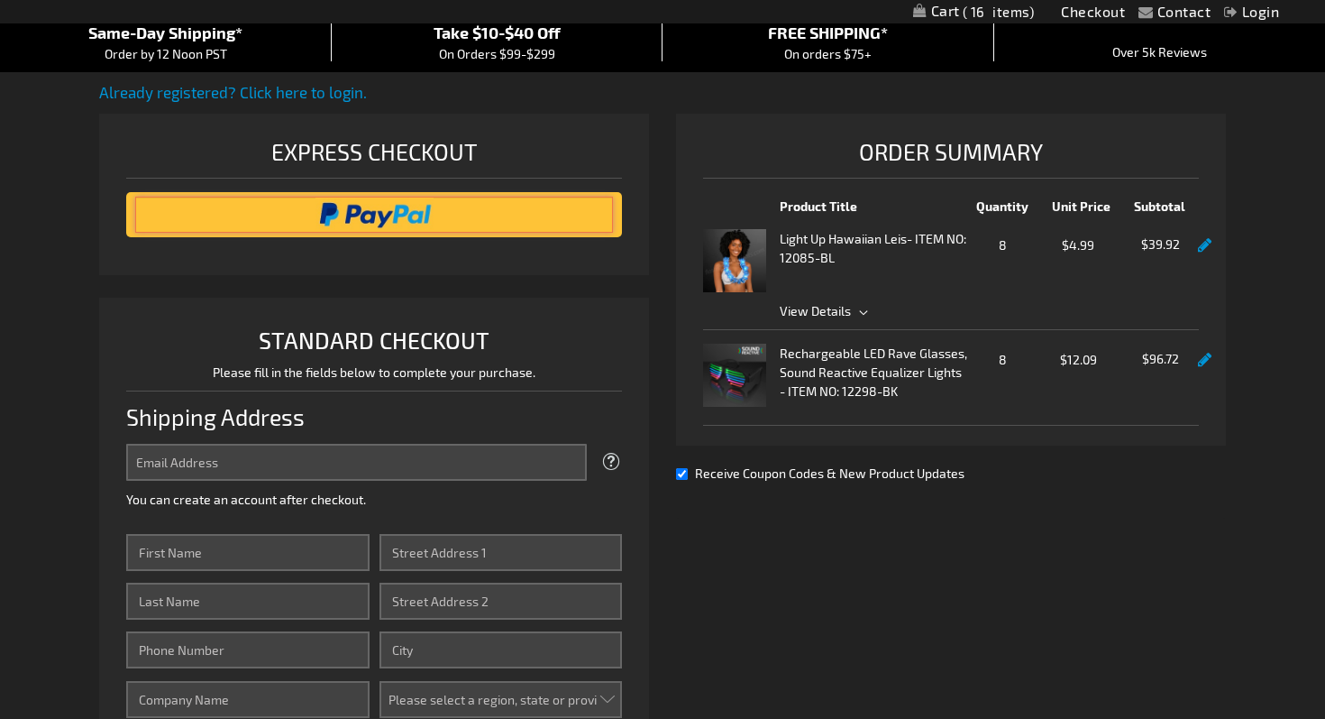
click at [400, 210] on input "image" at bounding box center [374, 215] width 478 height 36
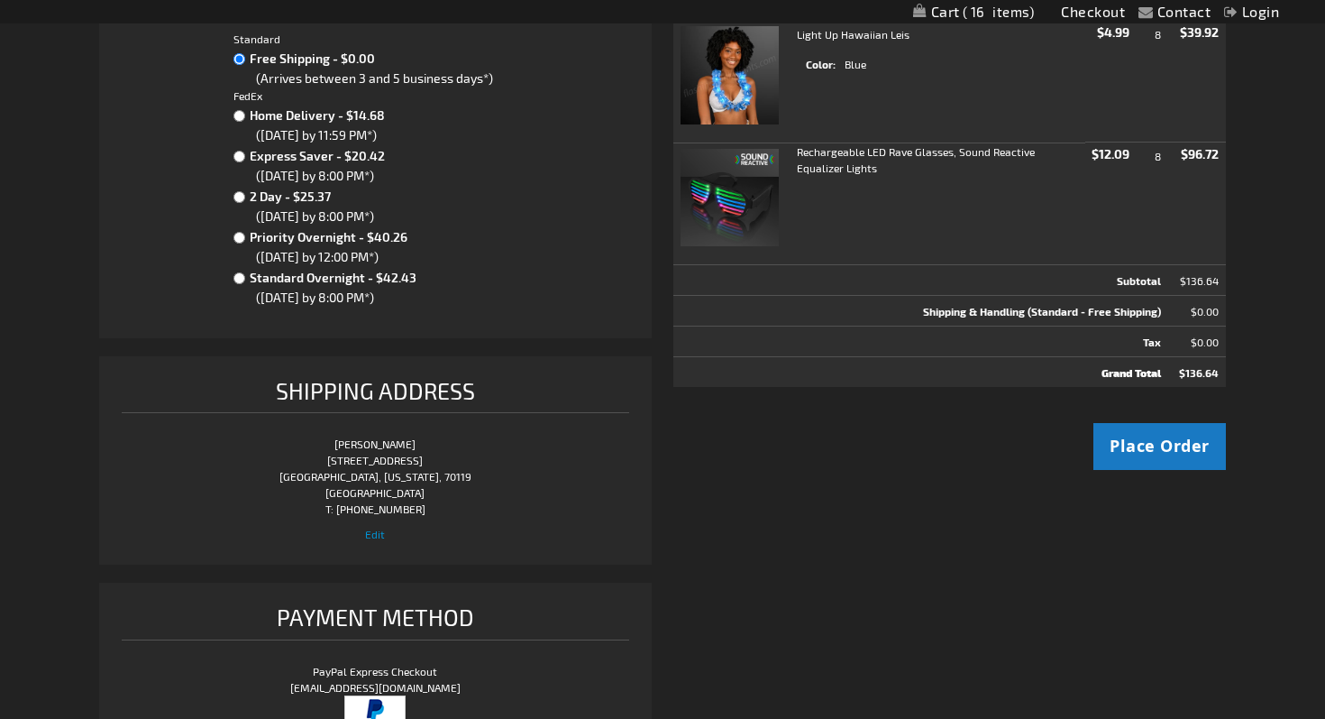
scroll to position [397, 0]
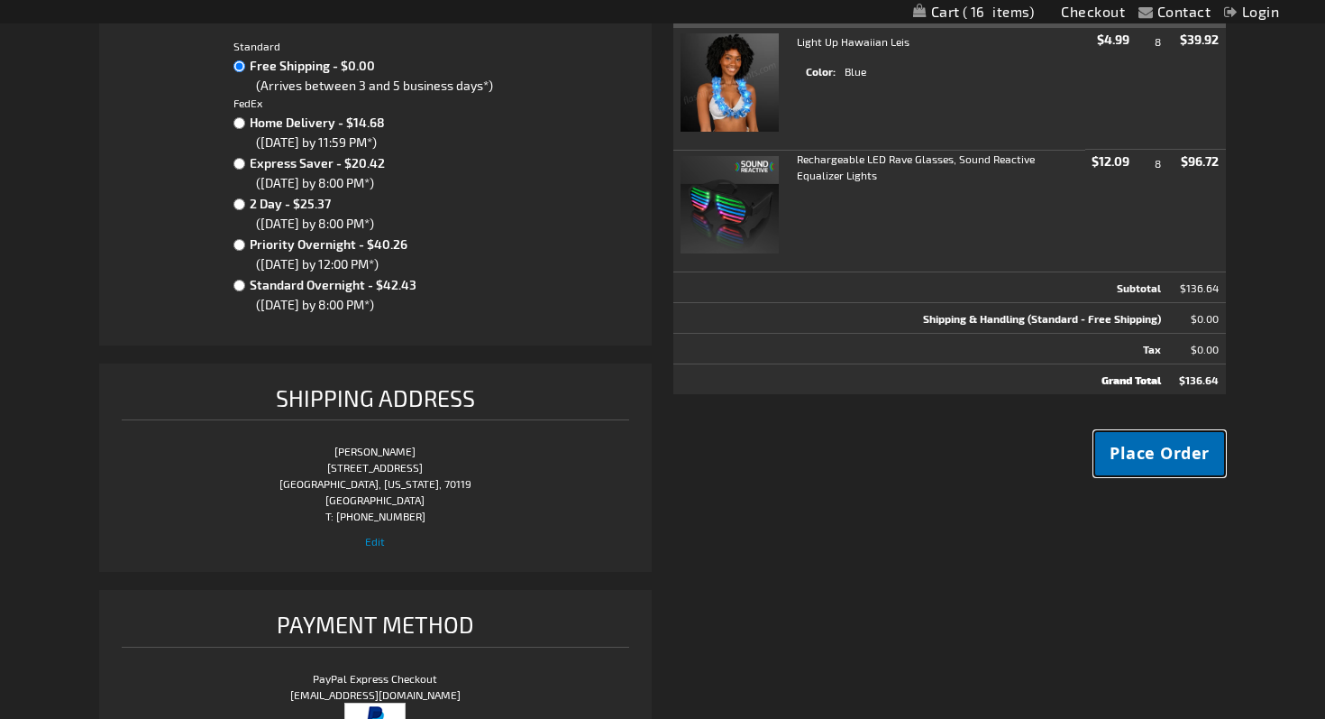
click at [1175, 458] on span "Place Order" at bounding box center [1160, 453] width 100 height 23
